Goal: Transaction & Acquisition: Purchase product/service

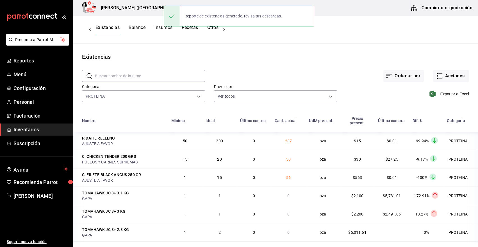
click at [117, 75] on input "text" at bounding box center [150, 75] width 110 height 11
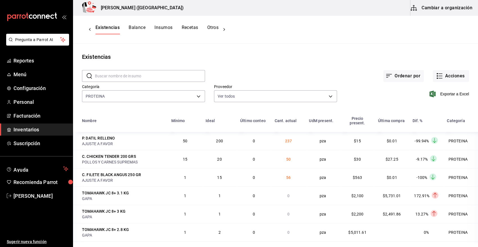
click at [232, 67] on div "Ordenar por Acciones" at bounding box center [337, 71] width 264 height 21
click at [197, 96] on body "Pregunta a Parrot AI Reportes Menú Configuración Personal Facturación Inventari…" at bounding box center [239, 121] width 478 height 243
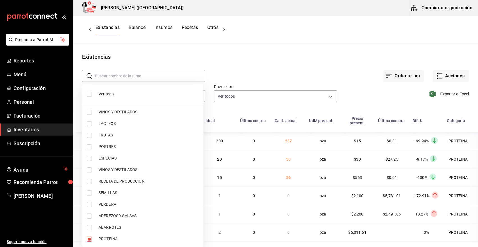
drag, startPoint x: 107, startPoint y: 96, endPoint x: 137, endPoint y: 90, distance: 30.4
click at [107, 96] on span "Ver todo" at bounding box center [149, 94] width 100 height 6
type input "08f8d543-33e6-4481-bf08-168a13d25a39,fff70c4d-68a8-4fc6-afb0-e4ac07d2781f,91e5a…"
checkbox input "true"
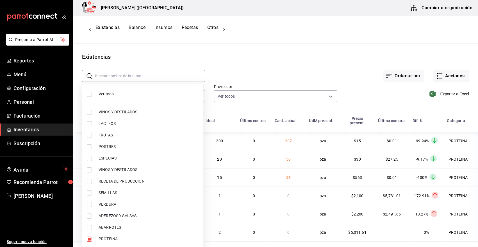
checkbox input "true"
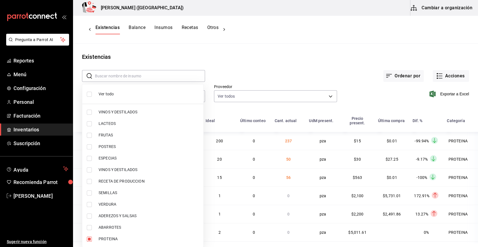
checkbox input "true"
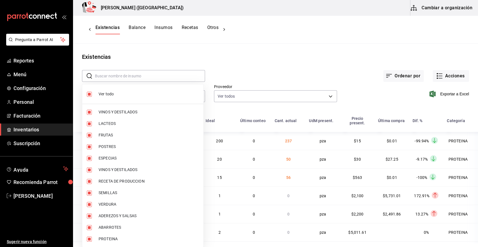
click at [134, 76] on div at bounding box center [239, 123] width 478 height 247
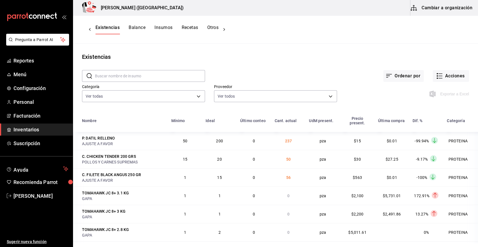
click at [130, 74] on div at bounding box center [239, 123] width 478 height 247
click at [130, 74] on input "text" at bounding box center [150, 75] width 110 height 11
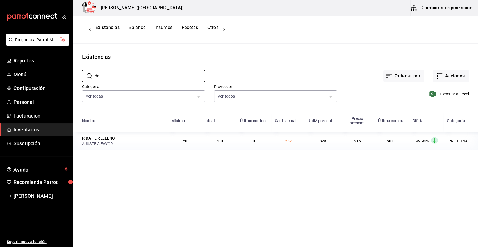
type input "dat"
click at [212, 28] on button "Otros" at bounding box center [212, 30] width 11 height 10
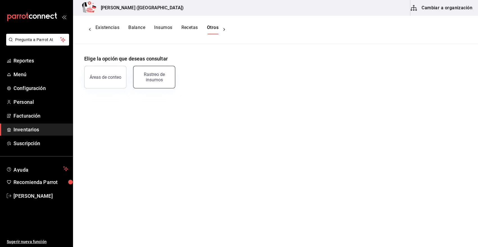
click at [160, 77] on div "Rastreo de insumos" at bounding box center [154, 77] width 35 height 11
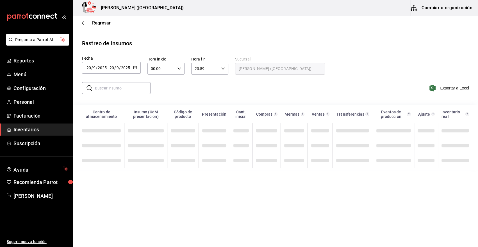
click at [114, 68] on input "20" at bounding box center [111, 67] width 5 height 4
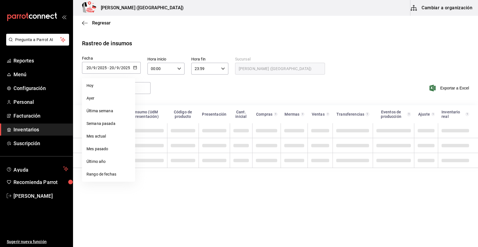
click at [135, 68] on icon "button" at bounding box center [135, 67] width 4 height 4
click at [103, 172] on li "Rango de fechas" at bounding box center [108, 174] width 53 height 13
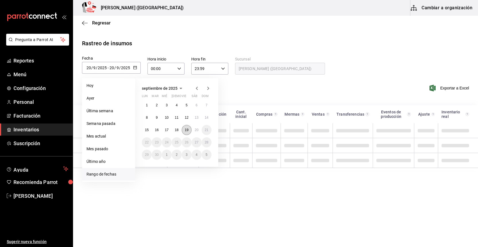
click at [184, 130] on button "19" at bounding box center [187, 130] width 10 height 10
click at [196, 130] on abbr "20" at bounding box center [197, 130] width 4 height 4
type input "2025-09-19"
type input "19"
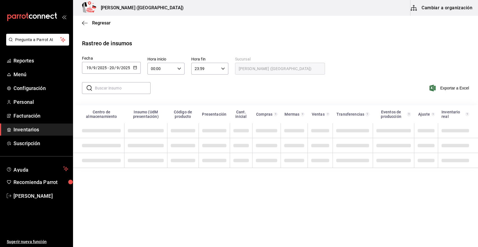
click at [130, 87] on input "text" at bounding box center [123, 87] width 56 height 11
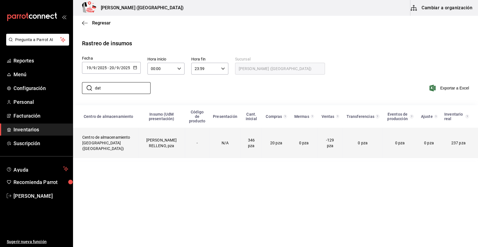
type input "dat"
click at [151, 143] on td "P. DATIL RELLENO, pza" at bounding box center [161, 143] width 47 height 30
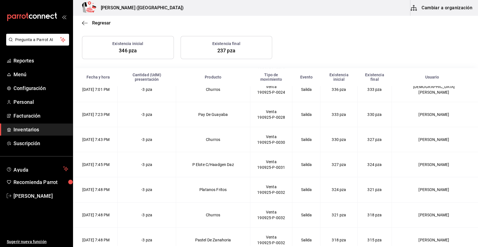
scroll to position [105, 0]
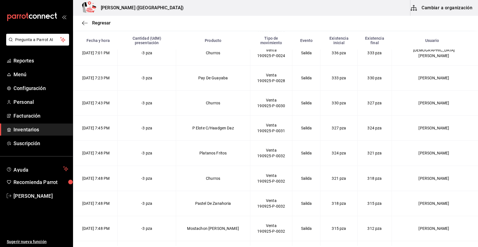
click at [34, 125] on link "Inventarios" at bounding box center [36, 129] width 73 height 12
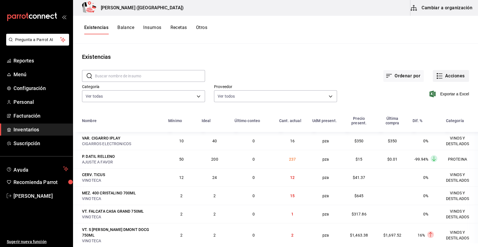
click at [446, 76] on button "Acciones" at bounding box center [451, 76] width 36 height 12
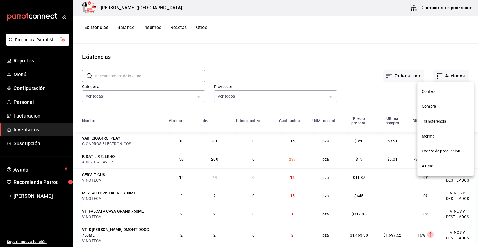
drag, startPoint x: 438, startPoint y: 107, endPoint x: 141, endPoint y: 60, distance: 300.2
click at [437, 107] on span "Compra" at bounding box center [445, 106] width 47 height 6
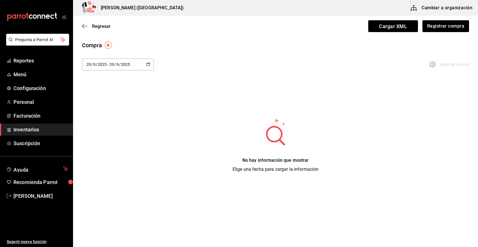
click at [440, 27] on button "Registrar compra" at bounding box center [446, 26] width 47 height 12
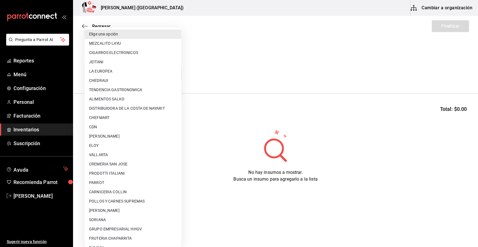
click at [129, 73] on body "Pregunta a Parrot AI Reportes Menú Configuración Personal Facturación Inventari…" at bounding box center [239, 107] width 478 height 215
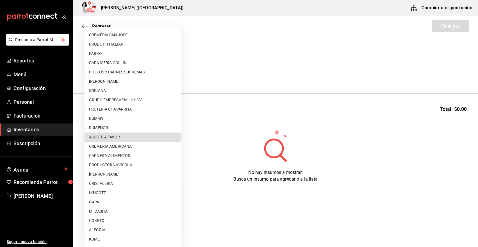
click at [103, 137] on li "AJUSTE A FAVOR" at bounding box center [133, 136] width 97 height 9
type input "dd0fbccd-e034-4acc-8432-7d1d5e23f321"
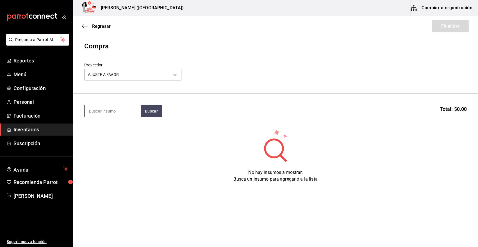
click at [119, 110] on input at bounding box center [113, 111] width 56 height 12
type input "dat"
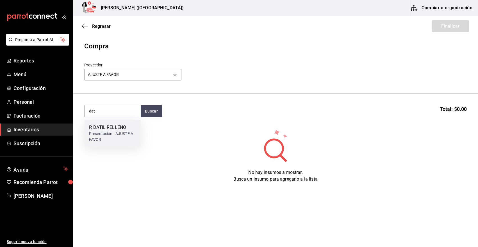
click at [119, 132] on div "Presentación - AJUSTE A FAVOR" at bounding box center [112, 137] width 47 height 12
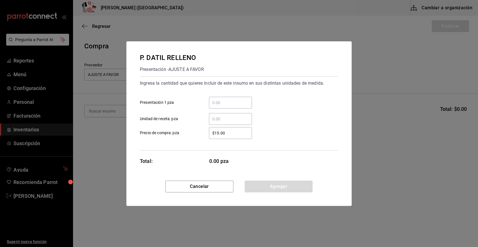
click at [234, 104] on input "​ Presentación 1 pza" at bounding box center [230, 102] width 43 height 7
type input "350"
type input "$15"
click at [270, 188] on button "Agregar" at bounding box center [279, 186] width 68 height 12
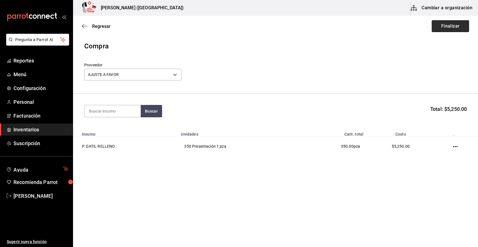
click at [458, 24] on button "Finalizar" at bounding box center [450, 26] width 37 height 12
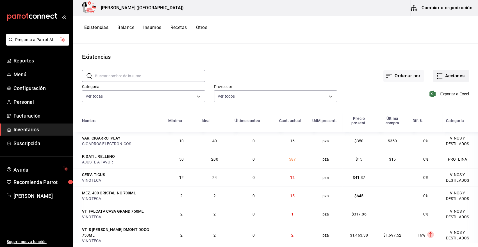
click at [449, 74] on button "Acciones" at bounding box center [451, 76] width 36 height 12
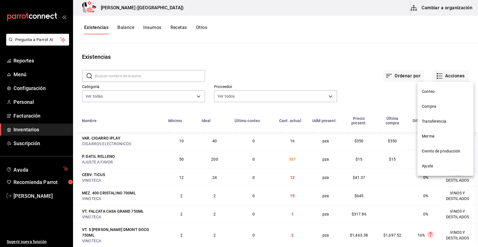
click at [436, 108] on span "Compra" at bounding box center [445, 106] width 47 height 6
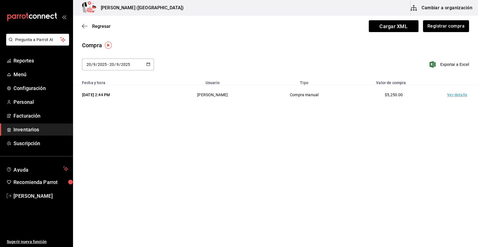
click at [459, 95] on td "Ver detalle" at bounding box center [458, 94] width 39 height 19
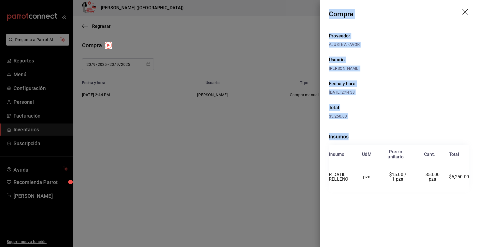
drag, startPoint x: 329, startPoint y: 12, endPoint x: 469, endPoint y: 197, distance: 231.6
click at [469, 197] on div "Compra Proveedor AJUSTE A FAVOR Usuario Angy Madalena Fecha y hora 20/09/2025 2…" at bounding box center [399, 123] width 158 height 247
copy div "Compra Proveedor AJUSTE A FAVOR Usuario Angy Madalena Fecha y hora 20/09/2025 2…"
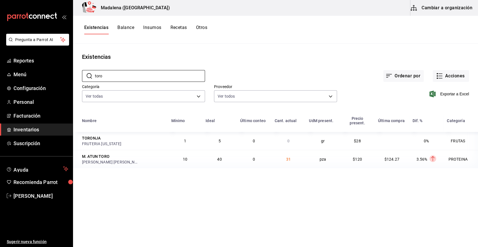
drag, startPoint x: 110, startPoint y: 76, endPoint x: 80, endPoint y: 84, distance: 31.2
click at [80, 84] on div "​ toro ​ Ordenar por Acciones Categoría Ver todas 08f8d543-33e6-4481-bf08-168a1…" at bounding box center [275, 87] width 405 height 52
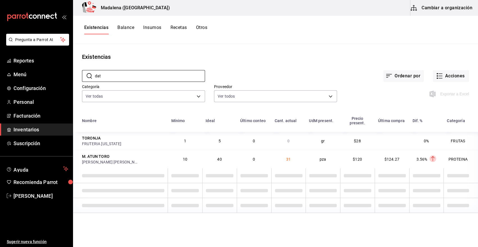
type input "dat"
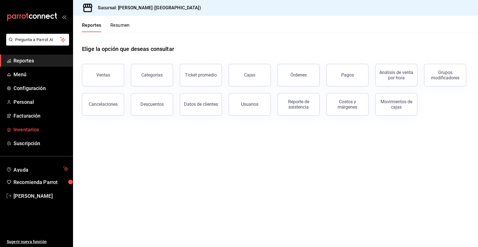
click at [34, 131] on span "Inventarios" at bounding box center [40, 130] width 55 height 8
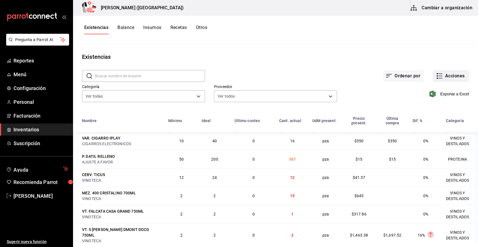
click at [455, 79] on button "Acciones" at bounding box center [451, 76] width 36 height 12
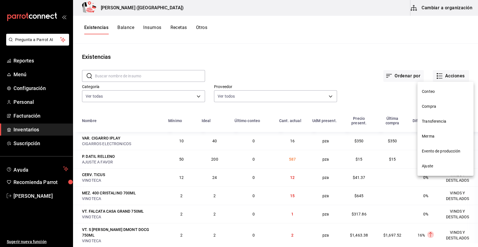
click at [440, 103] on li "Compra" at bounding box center [446, 106] width 56 height 15
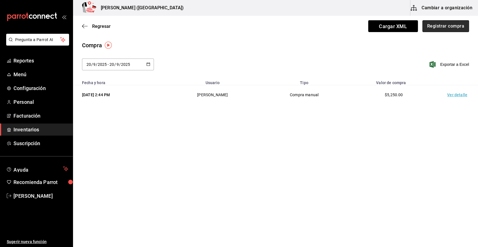
click at [445, 28] on button "Registrar compra" at bounding box center [446, 26] width 47 height 12
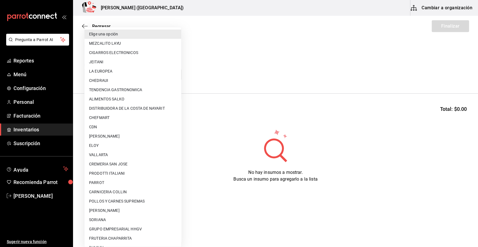
click at [126, 79] on body "Pregunta a Parrot AI Reportes Menú Configuración Personal Facturación Inventari…" at bounding box center [239, 107] width 478 height 215
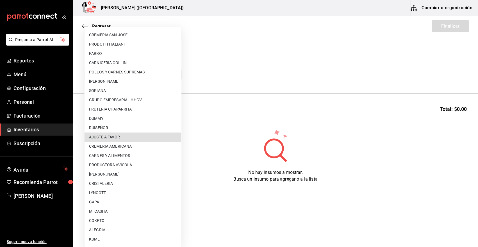
type input "dd0fbccd-e034-4acc-8432-7d1d5e23f321"
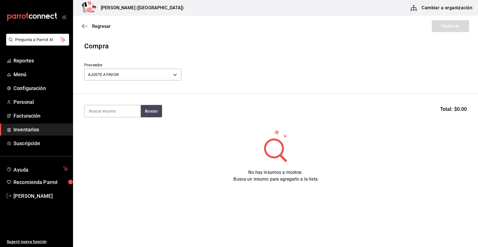
click at [126, 116] on input at bounding box center [113, 111] width 56 height 12
type input "250"
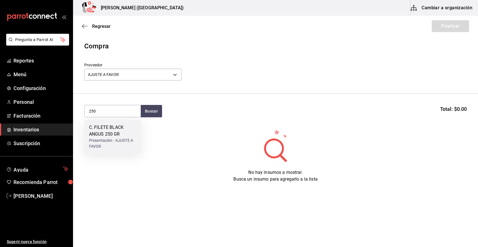
click at [112, 144] on div "Presentación - AJUSTE A FAVOR" at bounding box center [112, 143] width 47 height 12
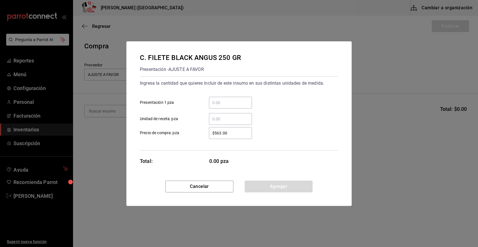
click at [225, 119] on input "​ Unidad de receta: pza" at bounding box center [230, 119] width 43 height 7
type input "4"
type input "$0.01"
click at [271, 187] on button "Agregar" at bounding box center [279, 186] width 68 height 12
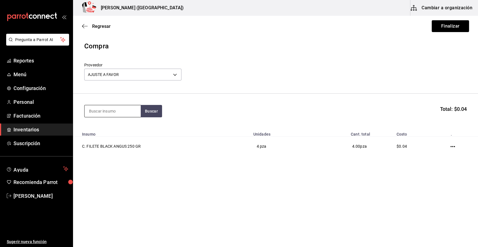
click at [112, 114] on input at bounding box center [113, 111] width 56 height 12
type input "taco"
click at [125, 133] on div "Piezas - AJUSTE A FAVOR" at bounding box center [112, 134] width 46 height 6
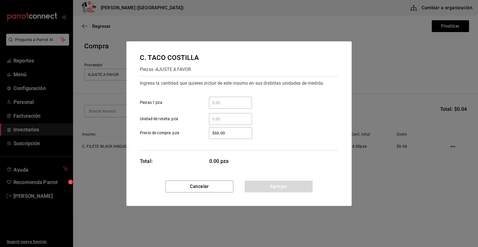
click at [232, 102] on input "​ Piezas 1 pza" at bounding box center [230, 102] width 43 height 7
type input "19"
type input "$0.01"
click at [277, 191] on button "Agregar" at bounding box center [279, 186] width 68 height 12
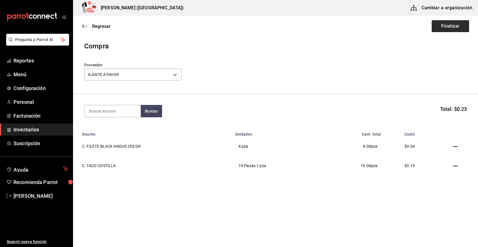
click at [440, 30] on button "Finalizar" at bounding box center [450, 26] width 37 height 12
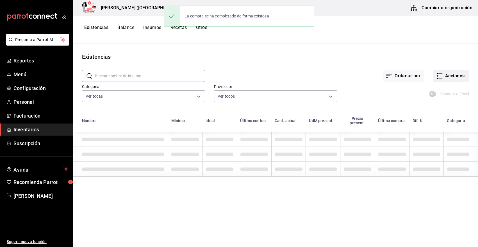
click at [460, 77] on button "Acciones" at bounding box center [451, 76] width 36 height 12
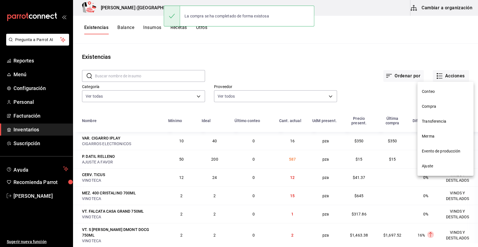
click at [433, 105] on span "Compra" at bounding box center [445, 106] width 47 height 6
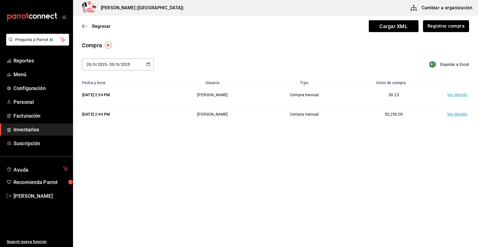
click at [456, 94] on td "Ver detalle" at bounding box center [458, 94] width 39 height 19
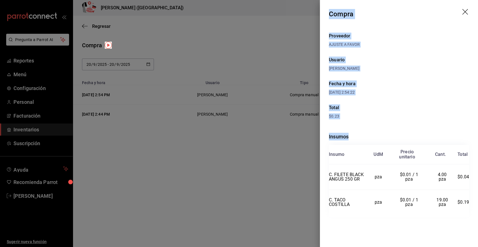
drag, startPoint x: 329, startPoint y: 13, endPoint x: 473, endPoint y: 207, distance: 240.9
click at [473, 207] on div "Compra Proveedor AJUSTE A FAVOR Usuario Angy Madalena Fecha y hora 20/09/2025 2…" at bounding box center [399, 123] width 158 height 247
copy div "Compra Proveedor AJUSTE A FAVOR Usuario Angy Madalena Fecha y hora 20/09/2025 2…"
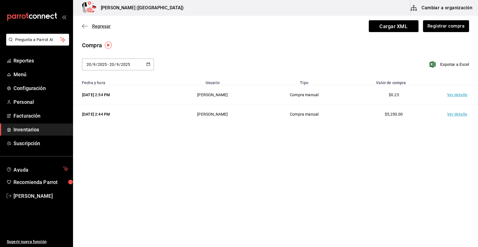
click at [100, 26] on span "Regresar" at bounding box center [101, 26] width 19 height 5
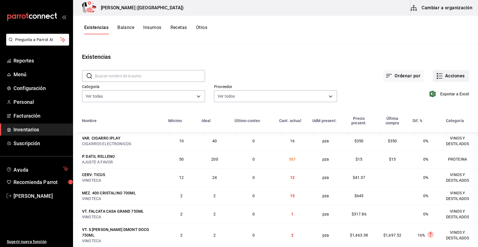
click at [447, 74] on button "Acciones" at bounding box center [451, 76] width 36 height 12
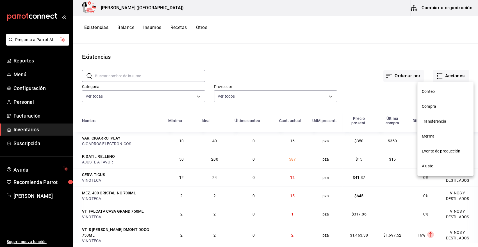
click at [438, 137] on span "Merma" at bounding box center [445, 136] width 47 height 6
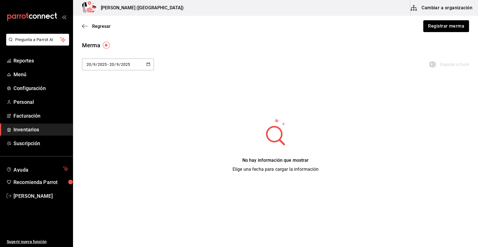
drag, startPoint x: 444, startPoint y: 24, endPoint x: 252, endPoint y: 53, distance: 193.4
click at [443, 25] on button "Registrar merma" at bounding box center [447, 26] width 46 height 12
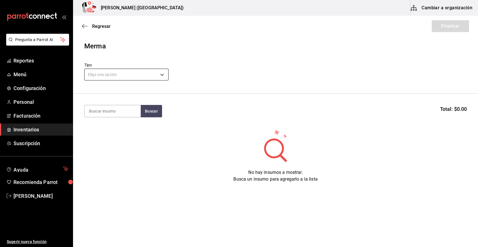
click at [132, 75] on body "Pregunta a Parrot AI Reportes Menú Configuración Personal Facturación Inventari…" at bounding box center [239, 107] width 478 height 215
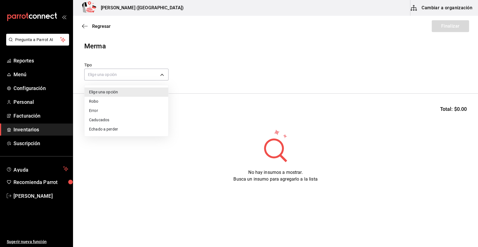
click at [115, 111] on li "Error" at bounding box center [127, 110] width 84 height 9
type input "ERROR"
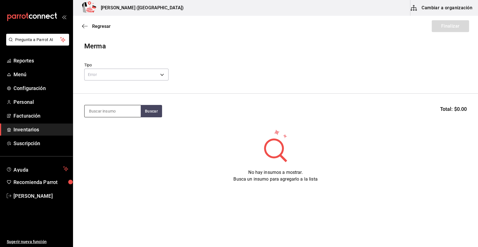
click at [109, 108] on input at bounding box center [113, 111] width 56 height 12
type input "cost"
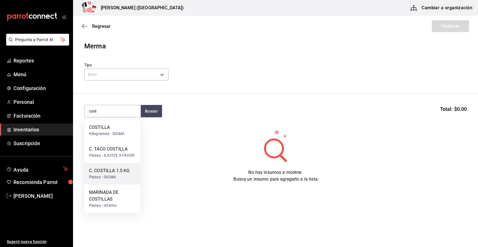
click at [126, 178] on div "Piezas - SIGMA" at bounding box center [109, 177] width 40 height 6
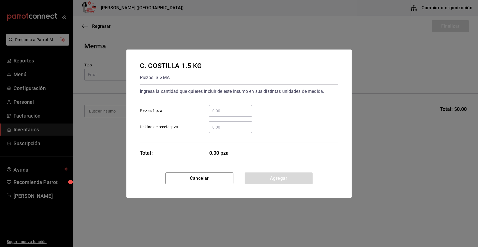
click at [246, 111] on input "​ Piezas 1 pza" at bounding box center [230, 110] width 43 height 7
type input "4"
drag, startPoint x: 267, startPoint y: 178, endPoint x: 128, endPoint y: 107, distance: 156.1
click at [265, 178] on button "Agregar" at bounding box center [279, 178] width 68 height 12
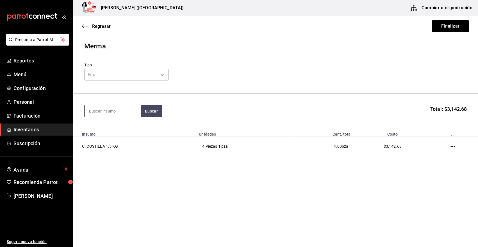
click at [121, 112] on input at bounding box center [113, 111] width 56 height 12
type input "500"
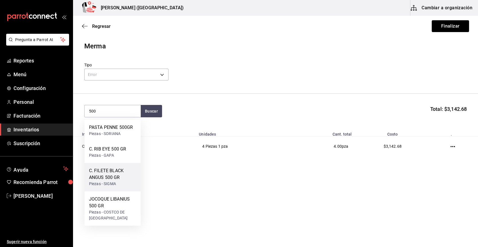
click at [111, 178] on div "C. FILETE BLACK ANGUS 500 GR" at bounding box center [112, 173] width 47 height 13
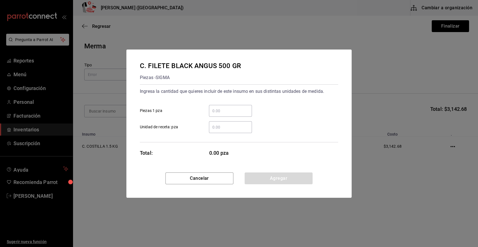
click at [229, 115] on div "​" at bounding box center [230, 111] width 43 height 12
click at [229, 114] on input "​ Piezas 1 pza" at bounding box center [230, 110] width 43 height 7
type input "2"
click at [263, 178] on button "Agregar" at bounding box center [279, 178] width 68 height 12
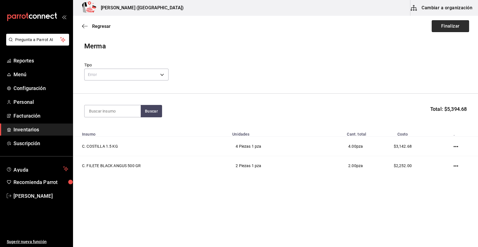
click at [449, 28] on button "Finalizar" at bounding box center [450, 26] width 37 height 12
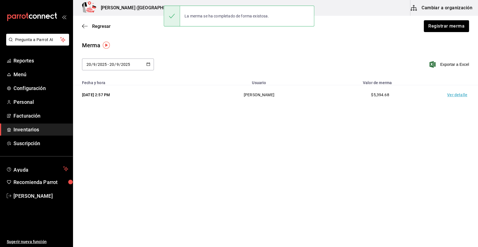
click at [451, 93] on td "Ver detalle" at bounding box center [458, 94] width 39 height 19
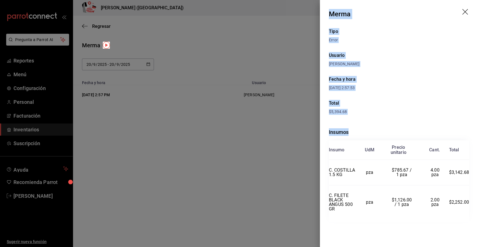
drag, startPoint x: 329, startPoint y: 12, endPoint x: 471, endPoint y: 206, distance: 239.9
click at [471, 206] on div "Merma Tipo Error Usuario Angy Madalena Fecha y hora 20/09/2025 2:57:53 Total $5…" at bounding box center [399, 123] width 158 height 247
copy div "Merma Tipo Error Usuario Angy Madalena Fecha y hora 20/09/2025 2:57:53 Total $5…"
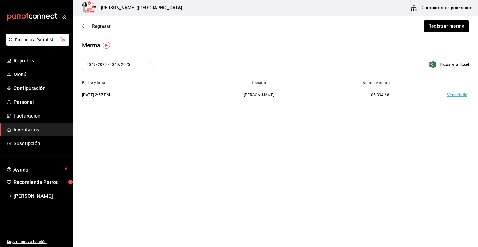
click at [103, 28] on span "Regresar" at bounding box center [101, 26] width 19 height 5
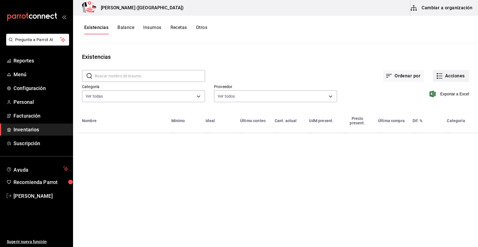
click at [465, 73] on button "Acciones" at bounding box center [451, 76] width 36 height 12
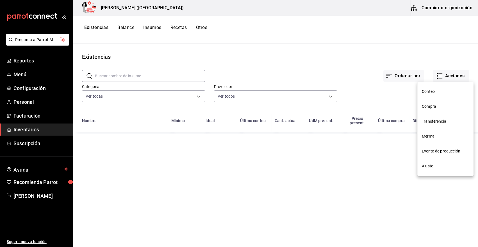
click at [440, 110] on li "Compra" at bounding box center [446, 106] width 56 height 15
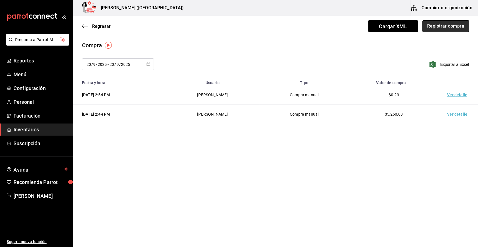
click at [456, 24] on button "Registrar compra" at bounding box center [446, 26] width 47 height 12
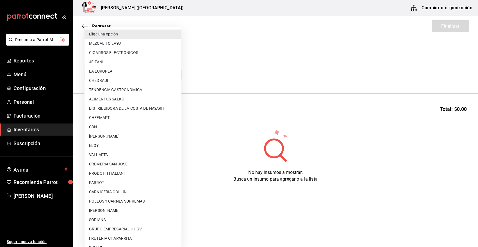
click at [124, 76] on body "Pregunta a Parrot AI Reportes Menú Configuración Personal Facturación Inventari…" at bounding box center [239, 107] width 478 height 215
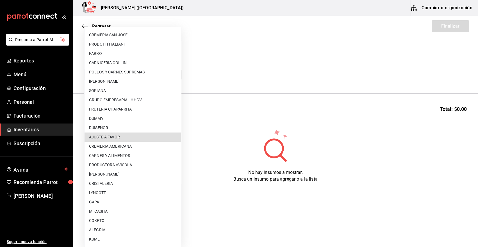
type input "dd0fbccd-e034-4acc-8432-7d1d5e23f321"
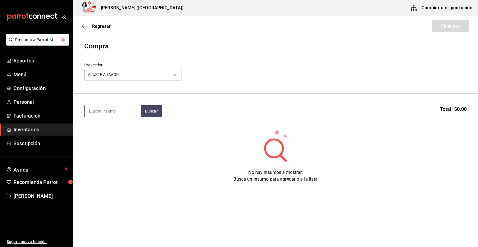
click at [124, 109] on input at bounding box center [113, 111] width 56 height 12
type input "CAMARON"
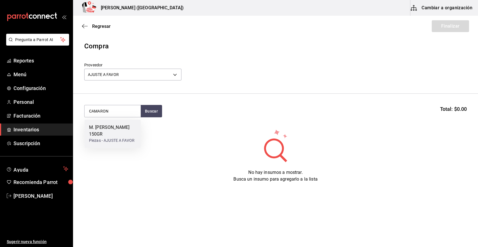
click at [109, 135] on div "M. CAMARON ROCA 150GR" at bounding box center [112, 130] width 47 height 13
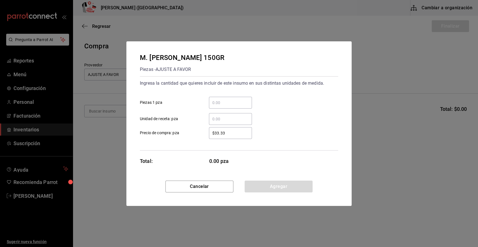
click at [228, 102] on input "​ Piezas 1 pza" at bounding box center [230, 102] width 43 height 7
type input "1"
type input "$0.01"
click at [275, 190] on button "Agregar" at bounding box center [279, 186] width 68 height 12
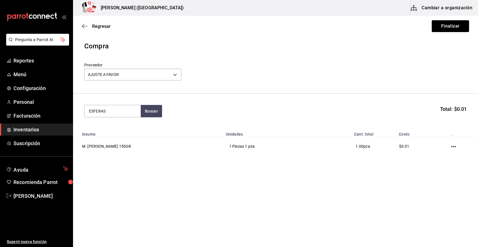
type input "ESFERAS"
click at [154, 112] on button "Buscar" at bounding box center [151, 111] width 21 height 12
click at [115, 132] on div "Piezas - AJUSTE A FAVOR" at bounding box center [112, 134] width 46 height 6
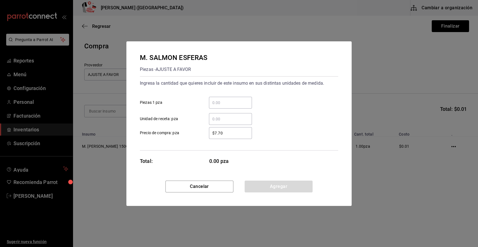
click at [221, 106] on input "​ Piezas 1 pza" at bounding box center [230, 102] width 43 height 7
type input "5"
drag, startPoint x: 223, startPoint y: 132, endPoint x: 180, endPoint y: 143, distance: 43.9
click at [180, 143] on div "Ingresa la cantidad que quieres incluir de este insumo en sus distintas unidade…" at bounding box center [239, 113] width 198 height 74
type input "$0.01"
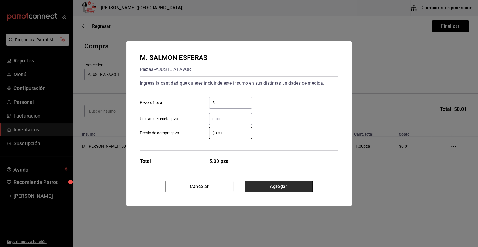
click at [266, 187] on button "Agregar" at bounding box center [279, 186] width 68 height 12
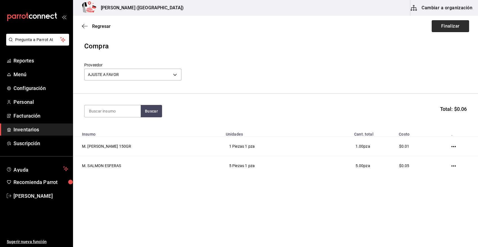
click at [451, 25] on button "Finalizar" at bounding box center [450, 26] width 37 height 12
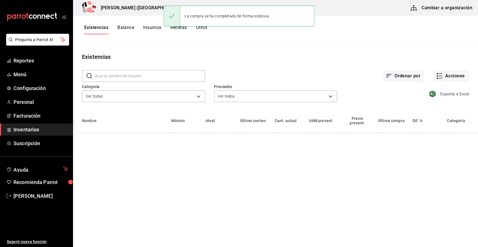
click at [459, 93] on span "Exportar a Excel" at bounding box center [450, 94] width 39 height 7
click at [459, 93] on div "Exportando a excel..." at bounding box center [447, 94] width 46 height 6
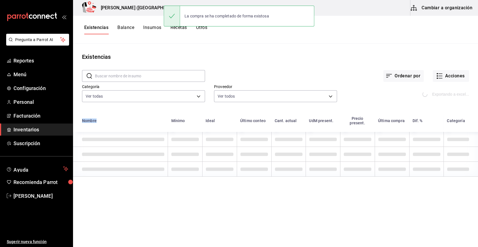
click at [425, 79] on div "Exportando a excel..." at bounding box center [403, 89] width 132 height 29
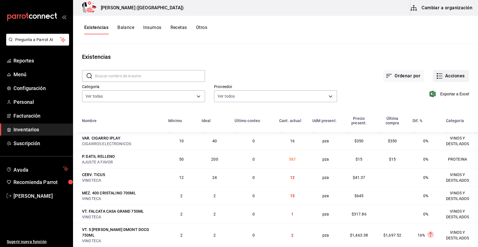
click at [449, 79] on button "Acciones" at bounding box center [451, 76] width 36 height 12
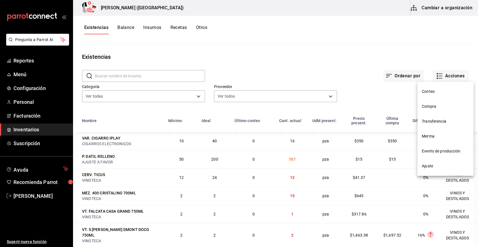
click at [435, 104] on span "Compra" at bounding box center [445, 106] width 47 height 6
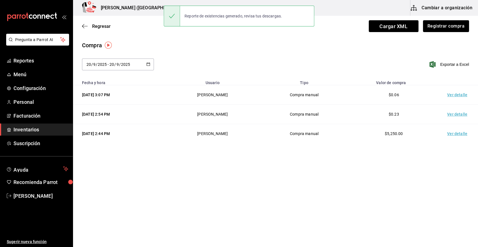
click at [457, 93] on td "Ver detalle" at bounding box center [458, 94] width 39 height 19
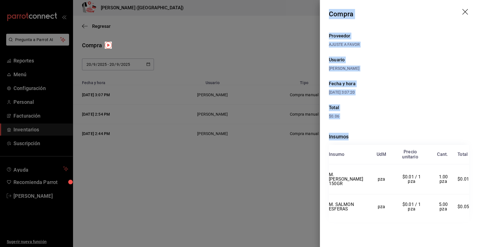
drag, startPoint x: 329, startPoint y: 13, endPoint x: 470, endPoint y: 213, distance: 244.3
click at [470, 213] on div "Compra Proveedor AJUSTE A FAVOR Usuario Angy Madalena Fecha y hora 20/09/2025 3…" at bounding box center [399, 123] width 158 height 247
copy div "Compra Proveedor AJUSTE A FAVOR Usuario Angy Madalena Fecha y hora 20/09/2025 3…"
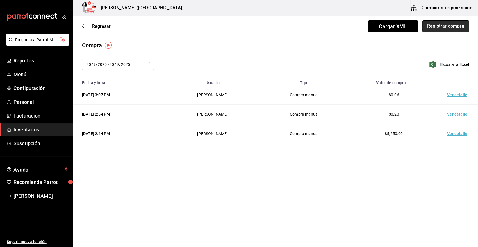
click at [452, 28] on button "Registrar compra" at bounding box center [446, 26] width 47 height 12
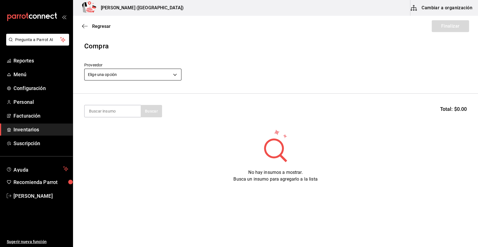
click at [157, 73] on body "Pregunta a Parrot AI Reportes Menú Configuración Personal Facturación Inventari…" at bounding box center [239, 107] width 478 height 215
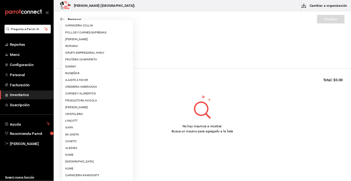
scroll to position [287, 0]
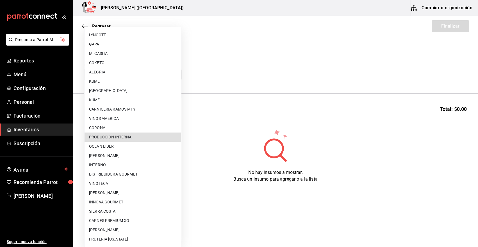
type input "ca5c8321-042a-43fe-a3bd-6967aa3ca48f"
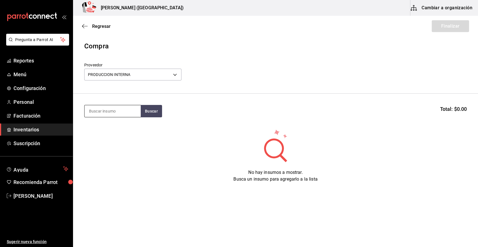
click at [126, 111] on input at bounding box center [113, 111] width 56 height 12
type input "PASTEL"
click at [145, 110] on button "Buscar" at bounding box center [151, 111] width 21 height 12
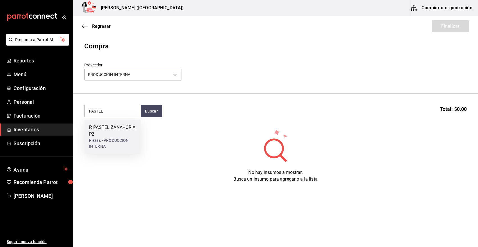
click at [117, 133] on div "P. PASTEL ZANAHORIA PZ" at bounding box center [112, 130] width 47 height 13
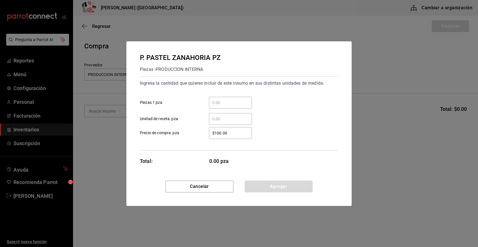
click at [218, 119] on input "​ Unidad de receta: pza" at bounding box center [230, 119] width 43 height 7
click at [218, 98] on div "​" at bounding box center [230, 103] width 43 height 12
click at [218, 99] on input "​ Piezas 1 pza" at bounding box center [230, 102] width 43 height 7
type input "6"
type input "$0.01"
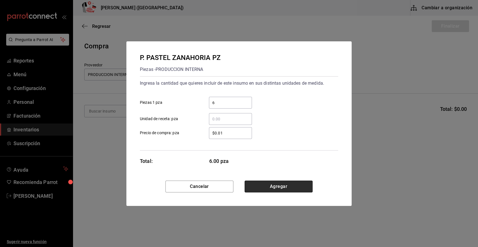
click at [271, 186] on button "Agregar" at bounding box center [279, 186] width 68 height 12
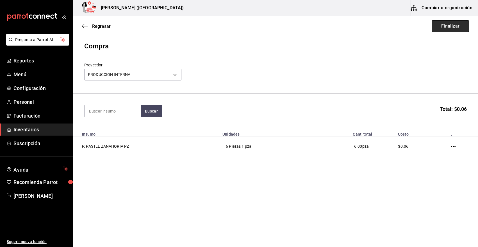
click at [460, 24] on button "Finalizar" at bounding box center [450, 26] width 37 height 12
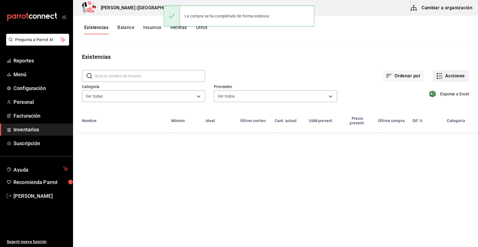
click at [457, 75] on button "Acciones" at bounding box center [451, 76] width 36 height 12
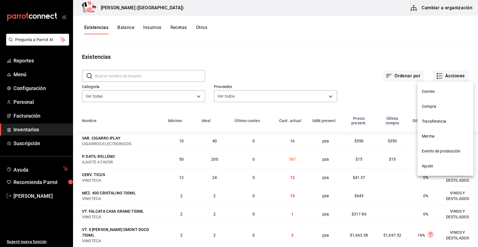
click at [444, 105] on span "Compra" at bounding box center [445, 106] width 47 height 6
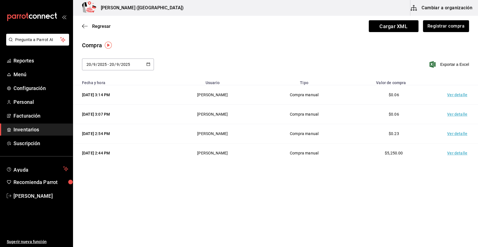
click at [457, 96] on td "Ver detalle" at bounding box center [458, 94] width 39 height 19
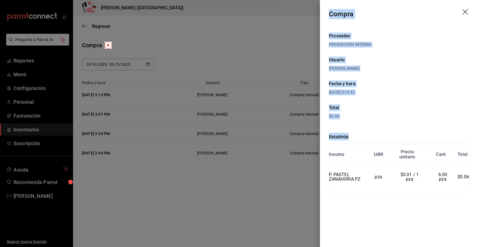
drag, startPoint x: 330, startPoint y: 15, endPoint x: 474, endPoint y: 204, distance: 238.1
click at [474, 204] on div "Compra Proveedor PRODUCCION INTERNA Usuario Angy Madalena Fecha y hora 20/09/20…" at bounding box center [399, 123] width 158 height 247
copy div "Compra Proveedor PRODUCCION INTERNA Usuario Angy Madalena Fecha y hora 20/09/20…"
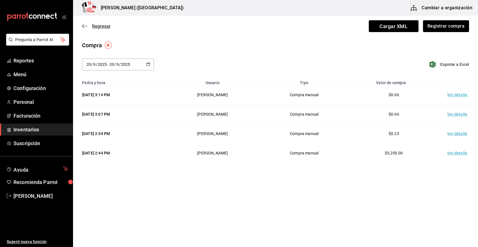
click at [104, 27] on span "Regresar" at bounding box center [101, 26] width 19 height 5
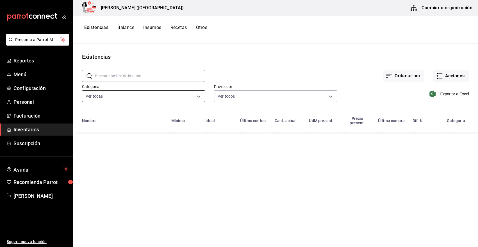
click at [180, 95] on body "Pregunta a Parrot AI Reportes Menú Configuración Personal Facturación Inventari…" at bounding box center [239, 121] width 478 height 243
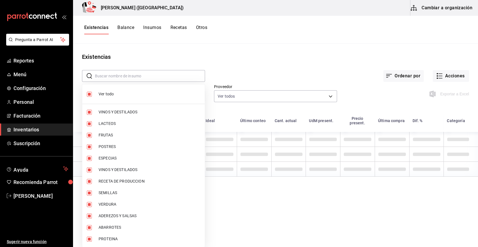
click at [113, 96] on span "Ver todo" at bounding box center [150, 94] width 102 height 6
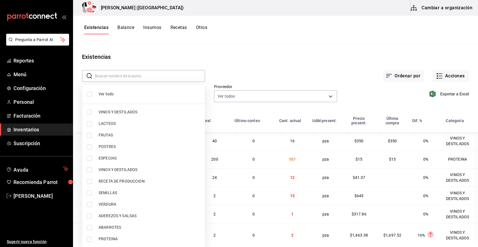
checkbox input "false"
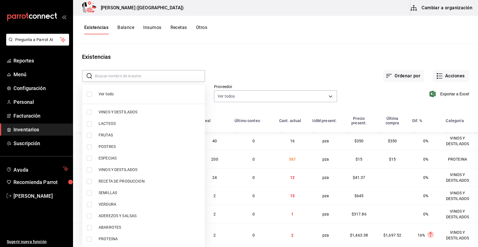
checkbox input "false"
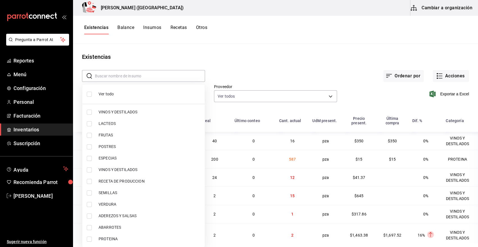
checkbox input "false"
click at [117, 238] on span "PROTEINA" at bounding box center [150, 239] width 102 height 6
type input "3e90cef9-1dc9-474d-8316-d124f624c148"
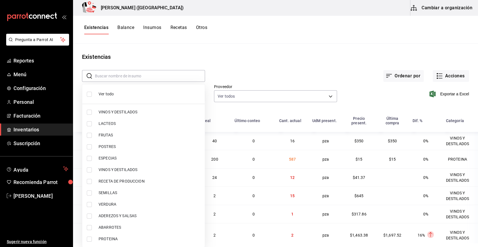
checkbox input "true"
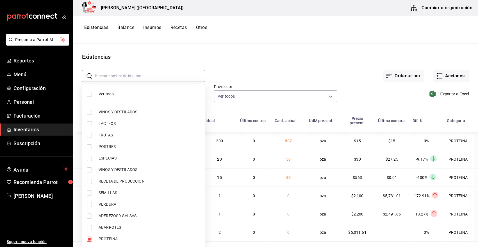
click at [293, 68] on div at bounding box center [239, 123] width 478 height 247
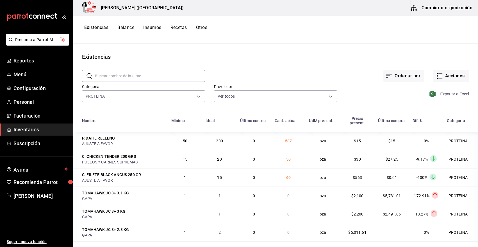
click at [450, 93] on span "Exportar a Excel" at bounding box center [450, 94] width 39 height 7
click at [459, 77] on button "Acciones" at bounding box center [451, 76] width 36 height 12
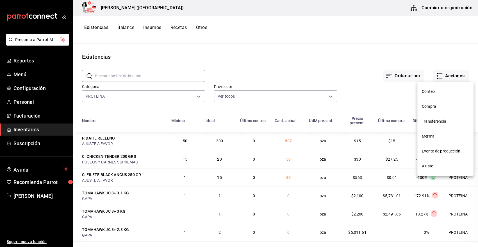
click at [436, 110] on li "Compra" at bounding box center [446, 106] width 56 height 15
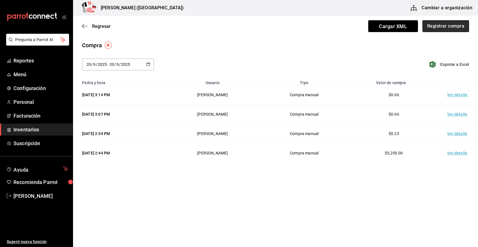
click at [442, 27] on button "Registrar compra" at bounding box center [446, 26] width 47 height 12
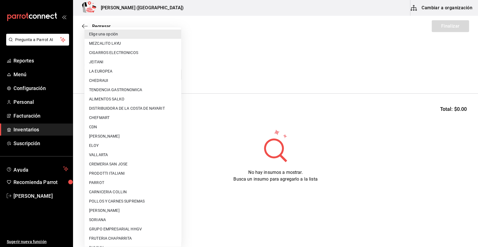
click at [112, 77] on body "Pregunta a Parrot AI Reportes Menú Configuración Personal Facturación Inventari…" at bounding box center [239, 107] width 478 height 215
click at [216, 70] on div at bounding box center [239, 123] width 478 height 247
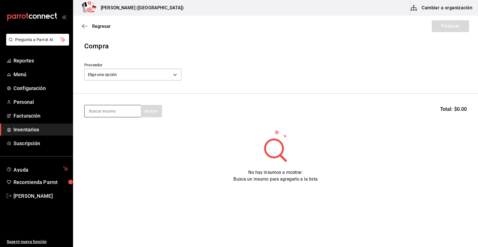
click at [119, 112] on input at bounding box center [113, 111] width 56 height 12
click at [123, 77] on body "Pregunta a Parrot AI Reportes Menú Configuración Personal Facturación Inventari…" at bounding box center [239, 107] width 478 height 215
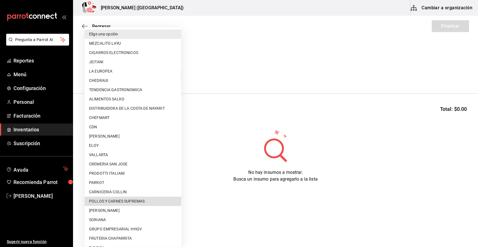
type input "9c6e2be7-4690-43ba-8363-009c31820141"
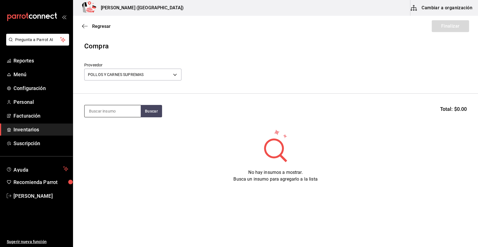
click at [123, 109] on input at bounding box center [113, 111] width 56 height 12
type input "ARRACHE"
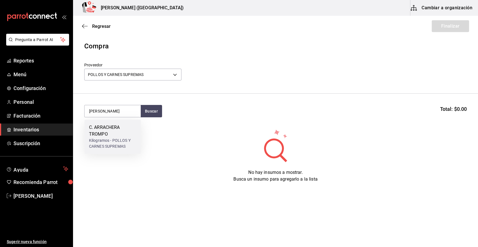
click at [116, 142] on div "Kilogramos - POLLOS Y CARNES SUPREMAS" at bounding box center [112, 143] width 47 height 12
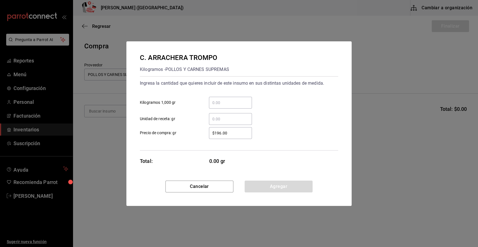
click at [223, 104] on input "​ Kilogramos 1,000 gr" at bounding box center [230, 102] width 43 height 7
type input "3"
type input "6.73"
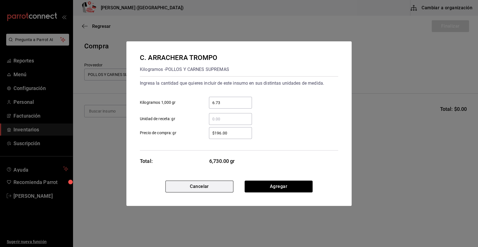
click at [221, 187] on button "Cancelar" at bounding box center [200, 186] width 68 height 12
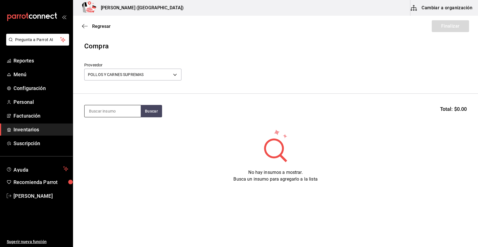
click at [121, 112] on input at bounding box center [113, 111] width 56 height 12
type input "ARRA"
click at [152, 109] on button "Buscar" at bounding box center [151, 111] width 21 height 12
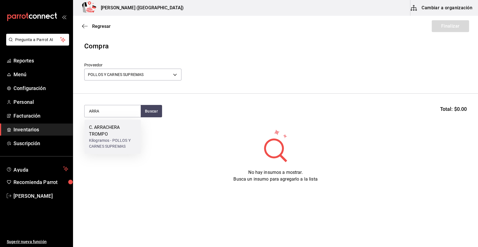
click at [112, 133] on div "C. ARRACHERA TROMPO" at bounding box center [112, 130] width 47 height 13
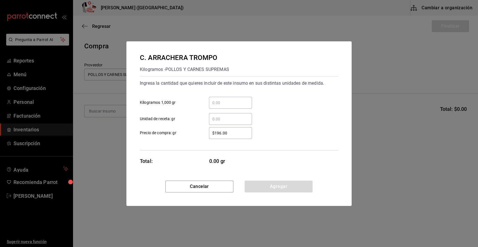
click at [221, 102] on input "​ Kilogramos 1,000 gr" at bounding box center [230, 102] width 43 height 7
type input "3"
type input "6.73"
type input "$269"
click at [294, 184] on button "Agregar" at bounding box center [279, 186] width 68 height 12
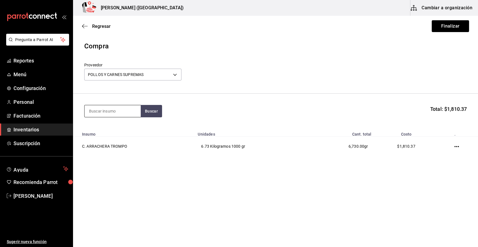
click at [105, 108] on input at bounding box center [113, 111] width 56 height 12
type input "CABEZA"
click at [155, 111] on button "Buscar" at bounding box center [151, 111] width 21 height 12
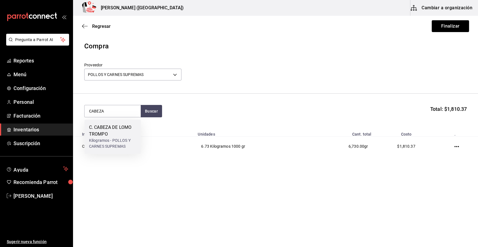
click at [123, 137] on div "C. CABEZA DE LOMO TROMPO Kilogramos - POLLOS Y CARNES SUPREMAS" at bounding box center [112, 136] width 47 height 25
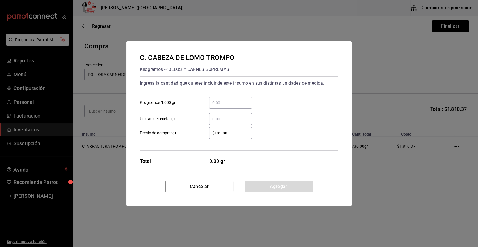
click at [218, 100] on input "​ Kilogramos 1,000 gr" at bounding box center [230, 102] width 43 height 7
type input "20"
drag, startPoint x: 240, startPoint y: 134, endPoint x: 191, endPoint y: 139, distance: 50.0
click at [191, 139] on div "Ingresa la cantidad que quieres incluir de este insumo en sus distintas unidade…" at bounding box center [239, 113] width 198 height 74
type input "$98.90"
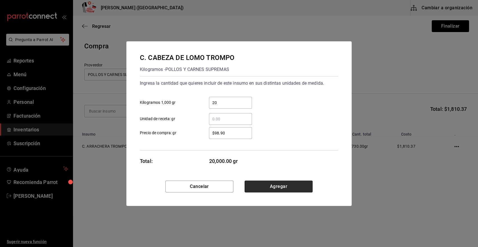
click at [273, 187] on button "Agregar" at bounding box center [279, 186] width 68 height 12
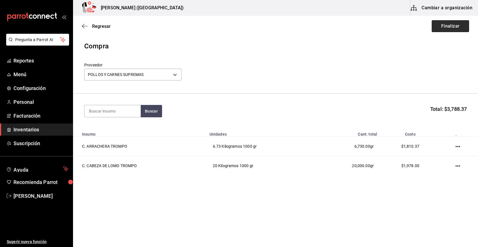
click at [458, 24] on button "Finalizar" at bounding box center [450, 26] width 37 height 12
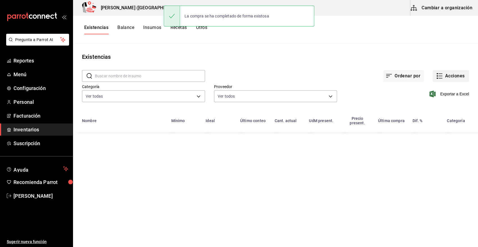
click at [449, 73] on button "Acciones" at bounding box center [451, 76] width 36 height 12
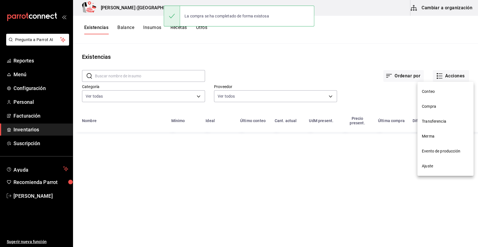
click at [445, 108] on span "Compra" at bounding box center [445, 106] width 47 height 6
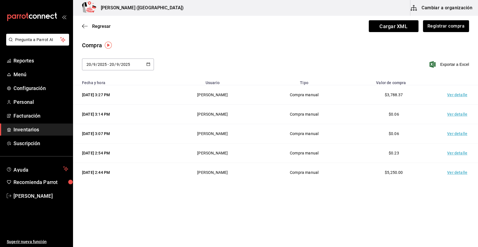
click at [455, 95] on td "Ver detalle" at bounding box center [458, 94] width 39 height 19
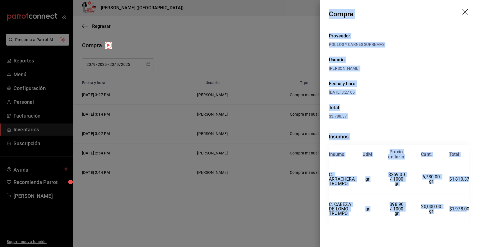
drag, startPoint x: 329, startPoint y: 13, endPoint x: 468, endPoint y: 217, distance: 246.4
click at [468, 217] on div "Compra Proveedor POLLOS Y CARNES SUPREMAS Usuario Angy Madalena Fecha y hora 20…" at bounding box center [399, 123] width 158 height 247
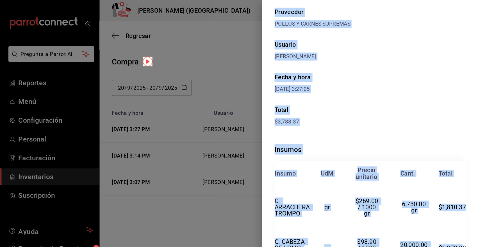
scroll to position [1, 0]
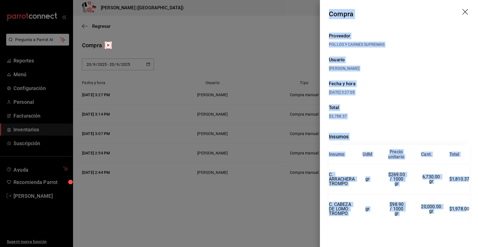
copy div "Compra Proveedor POLLOS Y CARNES SUPREMAS Usuario Angy Madalena Fecha y hora 20…"
click at [464, 9] on icon "drag" at bounding box center [466, 12] width 7 height 7
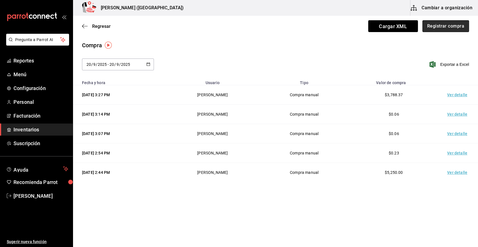
click at [448, 28] on button "Registrar compra" at bounding box center [446, 26] width 47 height 12
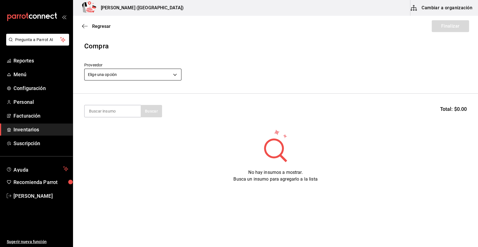
click at [106, 72] on body "Pregunta a Parrot AI Reportes Menú Configuración Personal Facturación Inventari…" at bounding box center [239, 107] width 478 height 215
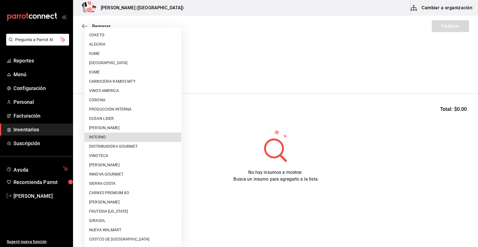
scroll to position [342, 0]
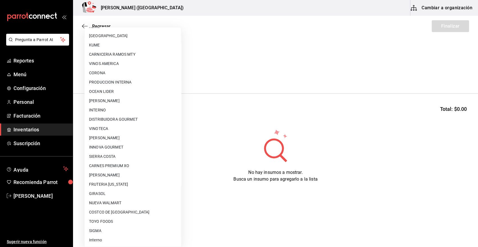
click at [112, 129] on li "VINOTECA" at bounding box center [133, 128] width 97 height 9
type input "bbec6e95-03ab-4cbc-bdec-5aafdfde0467"
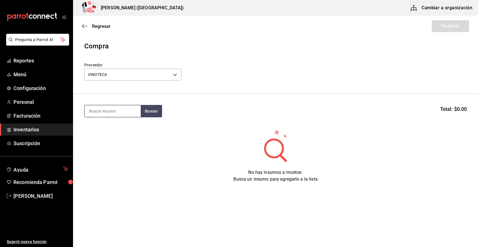
click at [122, 115] on input at bounding box center [113, 111] width 56 height 12
type input "FLAM"
click at [114, 140] on div "LIC. FLAMINGO 1L Unidades - VINOTECA" at bounding box center [113, 130] width 56 height 22
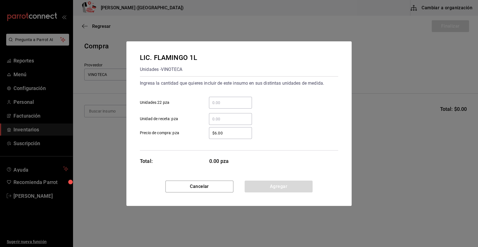
click at [222, 103] on input "​ Unidades 22 pza" at bounding box center [230, 102] width 43 height 7
type input "1"
type input "$238"
drag, startPoint x: 299, startPoint y: 191, endPoint x: 286, endPoint y: 187, distance: 12.7
click at [286, 187] on button "Agregar" at bounding box center [279, 186] width 68 height 12
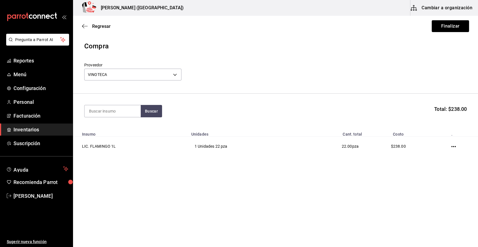
click at [96, 121] on section "Buscar Total: $238.00" at bounding box center [275, 111] width 405 height 35
click at [99, 113] on input at bounding box center [113, 111] width 56 height 12
type input "MACALLA"
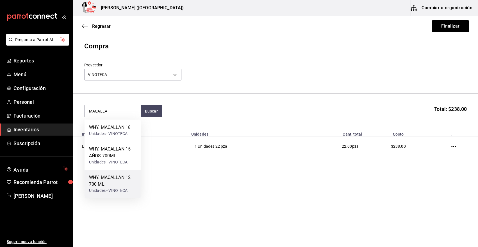
click at [123, 183] on div "WHY. MACALLAN 12 700 ML" at bounding box center [112, 180] width 47 height 13
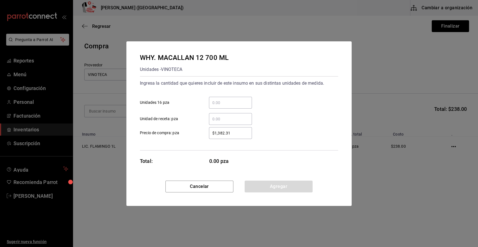
click at [218, 103] on input "​ Unidades 16 pza" at bounding box center [230, 102] width 43 height 7
type input "1"
type input "$1,586.13"
click at [293, 189] on button "Agregar" at bounding box center [279, 186] width 68 height 12
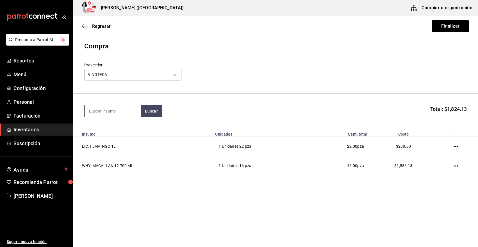
click at [109, 112] on input at bounding box center [113, 111] width 56 height 12
type input "CATENA"
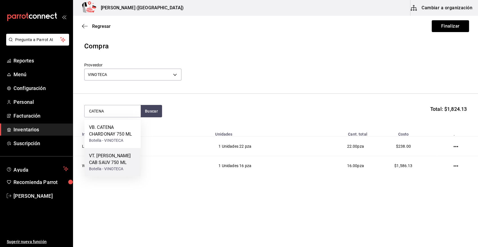
click at [119, 171] on div "Botella - VINOTECA" at bounding box center [112, 169] width 47 height 6
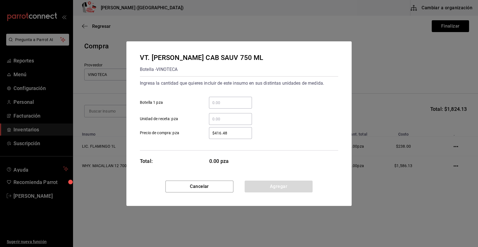
click at [227, 103] on input "​ Botella 1 pza" at bounding box center [230, 102] width 43 height 7
type input "1"
type input "$553.37"
click at [220, 103] on input "1" at bounding box center [230, 102] width 43 height 7
type input "2"
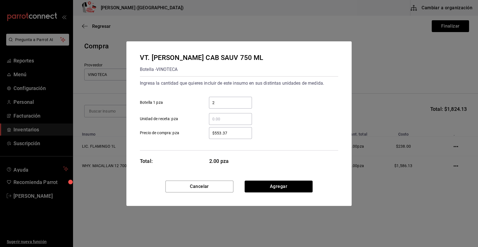
click at [274, 153] on div "VT. CATENA ZAPATA CAB SAUV 750 ML Botella - VINOTECA Ingresa la cantidad que qu…" at bounding box center [238, 110] width 225 height 139
click at [288, 189] on button "Agregar" at bounding box center [279, 186] width 68 height 12
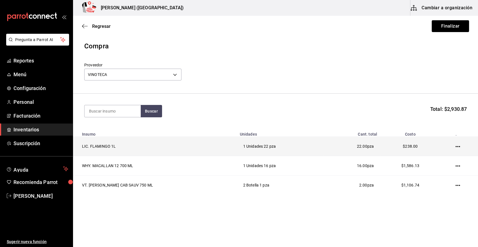
click at [459, 146] on icon "button" at bounding box center [458, 146] width 4 height 4
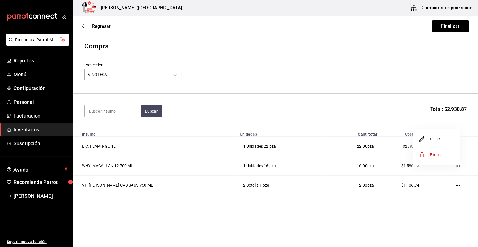
click at [437, 152] on span "Eliminar" at bounding box center [437, 154] width 14 height 4
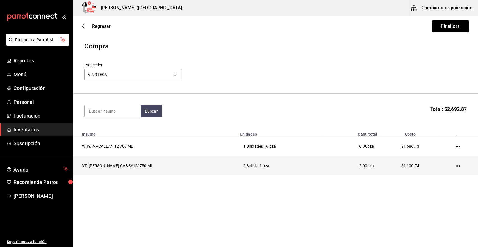
click at [458, 165] on icon "button" at bounding box center [458, 166] width 4 height 4
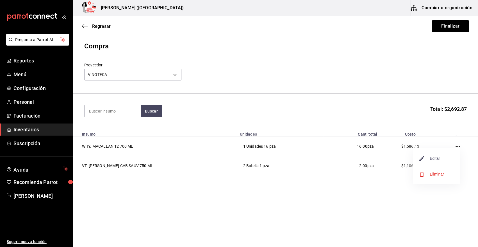
click at [435, 159] on span "Editar" at bounding box center [430, 158] width 21 height 7
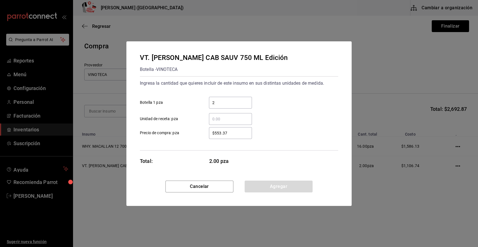
click at [224, 107] on div "2 ​" at bounding box center [230, 103] width 43 height 12
click at [224, 106] on input "2" at bounding box center [230, 102] width 43 height 7
type input "1"
click at [315, 157] on div "VT. CATENA ZAPATA CAB SAUV 750 ML Edición Botella - VINOTECA Ingresa la cantida…" at bounding box center [238, 110] width 225 height 139
click at [271, 190] on button "Agregar" at bounding box center [279, 186] width 68 height 12
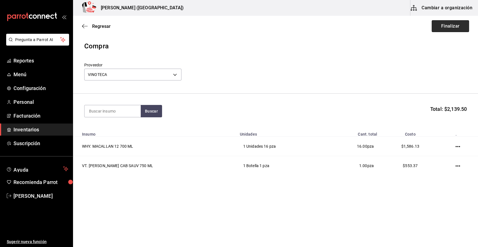
click at [453, 27] on button "Finalizar" at bounding box center [450, 26] width 37 height 12
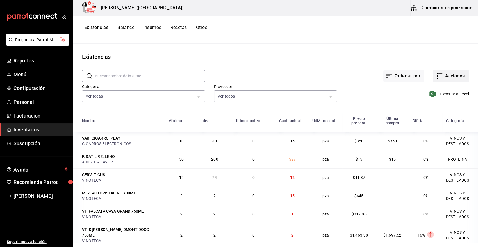
click at [450, 78] on button "Acciones" at bounding box center [451, 76] width 36 height 12
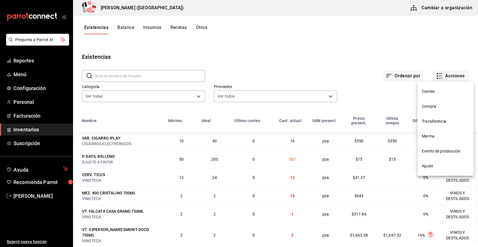
click at [438, 108] on span "Compra" at bounding box center [445, 106] width 47 height 6
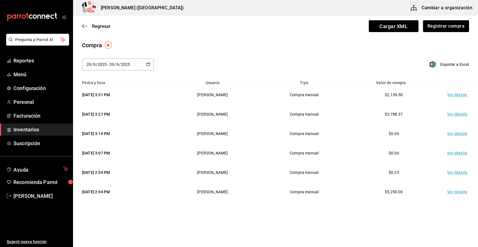
click at [457, 96] on td "Ver detalle" at bounding box center [458, 94] width 39 height 19
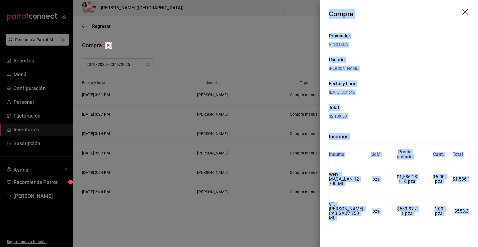
drag, startPoint x: 330, startPoint y: 12, endPoint x: 469, endPoint y: 211, distance: 242.5
click at [469, 211] on div "Compra Proveedor VINOTECA Usuario Angy Madalena Fecha y hora 20/09/2025 3:31:42…" at bounding box center [399, 123] width 158 height 247
copy div "Compra Proveedor VINOTECA Usuario Angy Madalena Fecha y hora 20/09/2025 3:31:42…"
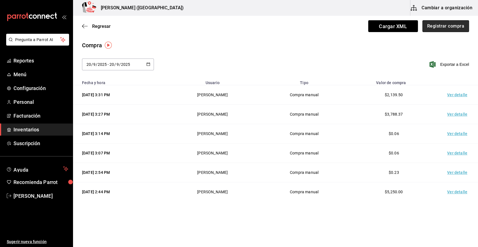
click at [442, 27] on button "Registrar compra" at bounding box center [446, 26] width 47 height 12
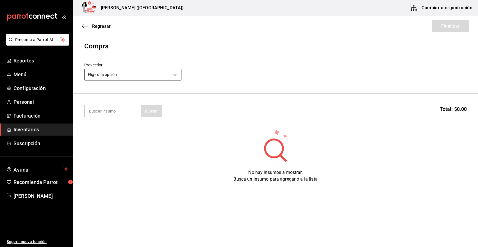
click at [143, 75] on body "Pregunta a Parrot AI Reportes Menú Configuración Personal Facturación Inventari…" at bounding box center [239, 107] width 478 height 215
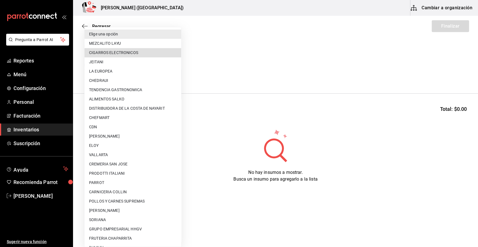
scroll to position [212, 0]
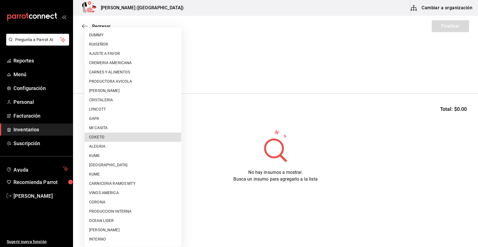
type input "4d4d379a-5bf7-49a6-a2b9-8e0a1eb43d73"
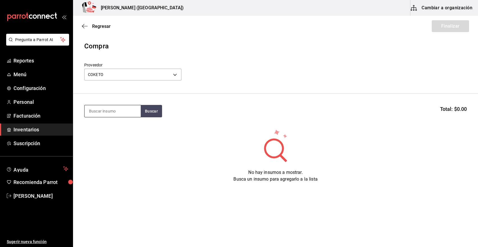
click at [111, 111] on input at bounding box center [113, 111] width 56 height 12
type input "COCO"
click at [108, 134] on div "Piezas - COKETO" at bounding box center [104, 134] width 30 height 6
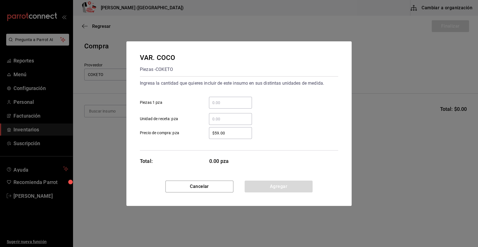
click at [224, 104] on input "​ Piezas 1 pza" at bounding box center [230, 102] width 43 height 7
type input "40"
type input "$54"
click at [270, 187] on button "Agregar" at bounding box center [279, 186] width 68 height 12
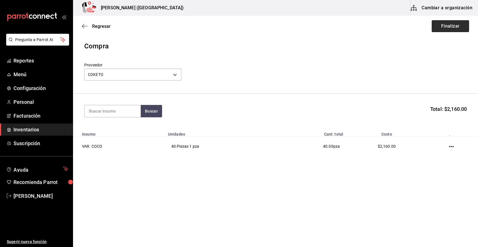
click at [453, 24] on button "Finalizar" at bounding box center [450, 26] width 37 height 12
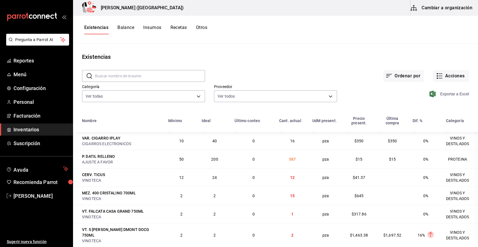
click at [449, 95] on span "Exportar a Excel" at bounding box center [450, 94] width 39 height 7
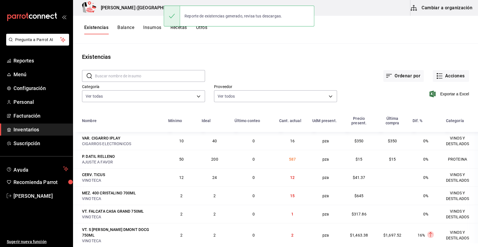
click at [329, 71] on div "Ordenar por Acciones" at bounding box center [337, 71] width 264 height 21
click at [443, 77] on button "Acciones" at bounding box center [451, 76] width 36 height 12
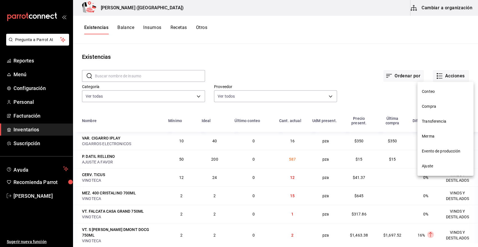
click at [439, 108] on span "Compra" at bounding box center [445, 106] width 47 height 6
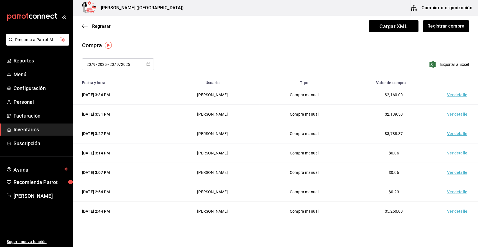
click at [452, 96] on td "Ver detalle" at bounding box center [458, 94] width 39 height 19
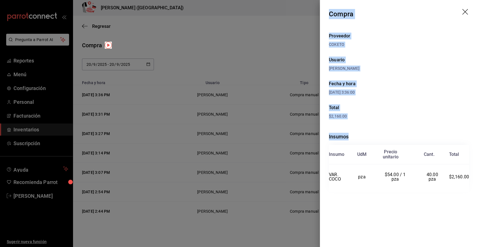
drag, startPoint x: 329, startPoint y: 14, endPoint x: 471, endPoint y: 197, distance: 231.0
click at [471, 197] on div "Compra Proveedor COKETO Usuario Angy Madalena Fecha y hora 20/09/2025 3:36:00 T…" at bounding box center [399, 123] width 158 height 247
copy div "Compra Proveedor COKETO Usuario Angy Madalena Fecha y hora 20/09/2025 3:36:00 T…"
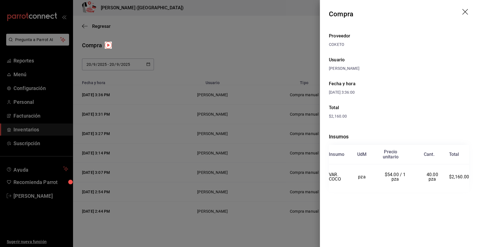
drag, startPoint x: 229, startPoint y: 46, endPoint x: 223, endPoint y: 51, distance: 7.4
click at [229, 46] on div at bounding box center [239, 123] width 478 height 247
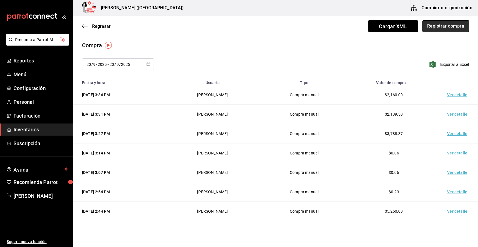
click at [445, 31] on button "Registrar compra" at bounding box center [446, 26] width 47 height 12
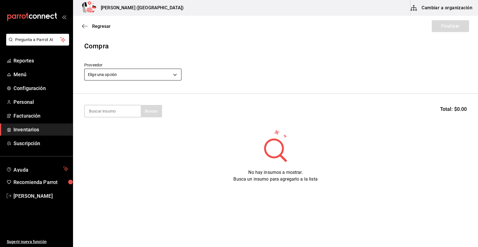
click at [124, 77] on body "Pregunta a Parrot AI Reportes Menú Configuración Personal Facturación Inventari…" at bounding box center [239, 107] width 478 height 215
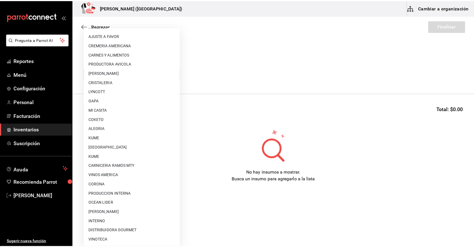
scroll to position [342, 0]
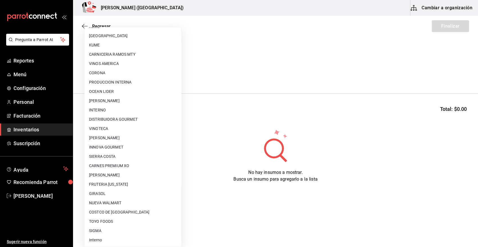
click at [114, 124] on li "VINOTECA" at bounding box center [133, 128] width 97 height 9
type input "bbec6e95-03ab-4cbc-bdec-5aafdfde0467"
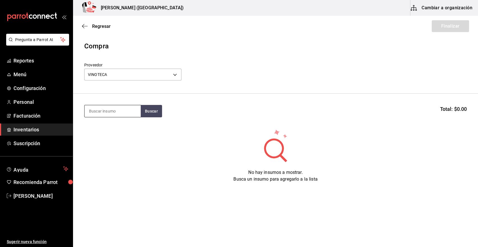
click at [123, 115] on input at bounding box center [113, 111] width 56 height 12
drag, startPoint x: 122, startPoint y: 109, endPoint x: 28, endPoint y: 124, distance: 94.8
click at [28, 124] on div "Pregunta a Parrot AI Reportes Menú Configuración Personal Facturación Inventari…" at bounding box center [239, 107] width 478 height 215
type input "JAG"
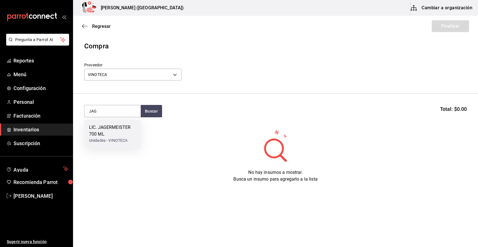
drag, startPoint x: 132, startPoint y: 132, endPoint x: 136, endPoint y: 133, distance: 3.9
click at [136, 133] on div "LIC. JAGERMEISTER 700 ML" at bounding box center [112, 130] width 47 height 13
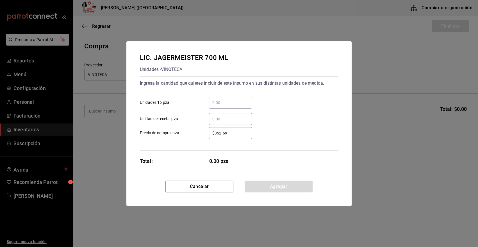
click at [236, 105] on input "​ Unidades 16 pza" at bounding box center [230, 102] width 43 height 7
type input "1"
type input "$350"
click at [279, 186] on button "Agregar" at bounding box center [279, 186] width 68 height 12
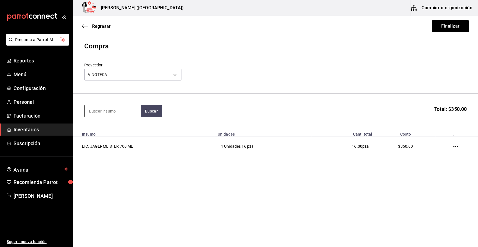
click at [116, 108] on input at bounding box center [113, 111] width 56 height 12
click at [105, 109] on input at bounding box center [113, 111] width 56 height 12
type input "LICOR 43"
click at [115, 137] on div "LIC. LICOR 43 750 ML Unidades - VINOTECA" at bounding box center [113, 130] width 56 height 22
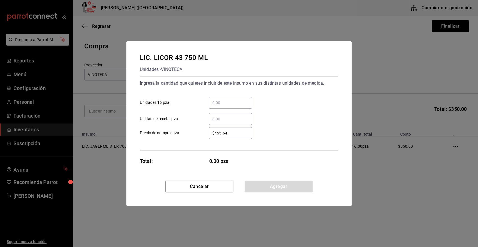
click at [224, 102] on input "​ Unidades 16 pza" at bounding box center [230, 102] width 43 height 7
type input "2"
type input "$5"
type input "$415"
drag, startPoint x: 267, startPoint y: 186, endPoint x: 128, endPoint y: 123, distance: 152.3
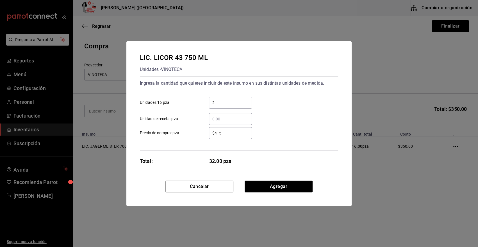
click at [263, 183] on button "Agregar" at bounding box center [279, 186] width 68 height 12
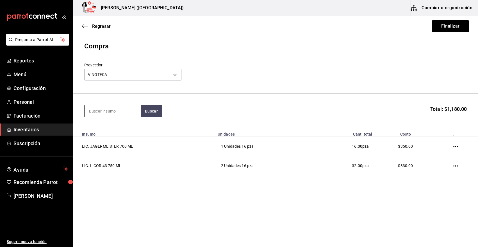
click at [111, 111] on input at bounding box center [113, 111] width 56 height 12
type input "ST G"
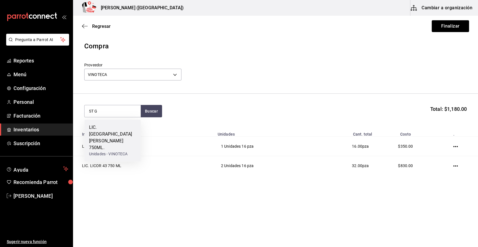
click at [106, 135] on div "LIC. ST GERMAIN 750ML." at bounding box center [112, 137] width 47 height 27
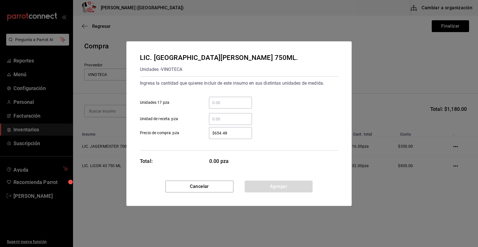
click at [220, 122] on input "​ Unidad de receta: pza" at bounding box center [230, 119] width 43 height 7
click at [214, 101] on input "​ Unidades 17 pza" at bounding box center [230, 102] width 43 height 7
type input "2"
type input "$603"
click at [283, 187] on button "Agregar" at bounding box center [279, 186] width 68 height 12
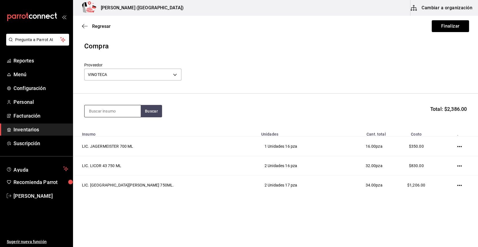
click at [105, 112] on input at bounding box center [113, 111] width 56 height 12
click at [112, 112] on input at bounding box center [113, 111] width 56 height 12
type input "CREYENTE"
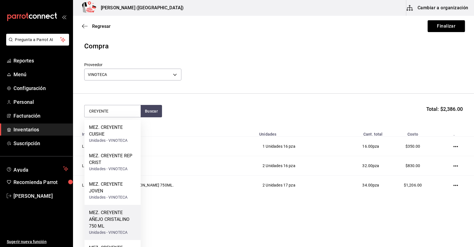
scroll to position [23, 0]
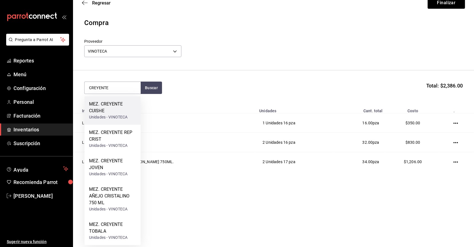
click at [104, 104] on div "MEZ. CREYENTE CUISHE" at bounding box center [112, 107] width 47 height 13
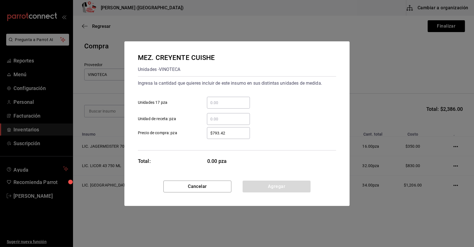
scroll to position [0, 0]
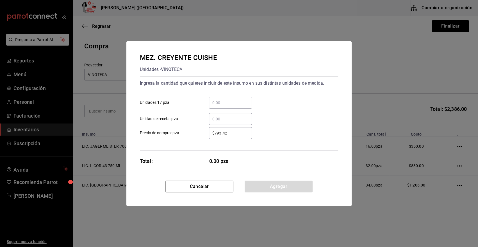
click at [226, 105] on input "​ Unidades 17 pza" at bounding box center [230, 102] width 43 height 7
type input "1"
type input "$1"
type input "$1,025"
click at [277, 189] on button "Agregar" at bounding box center [279, 186] width 68 height 12
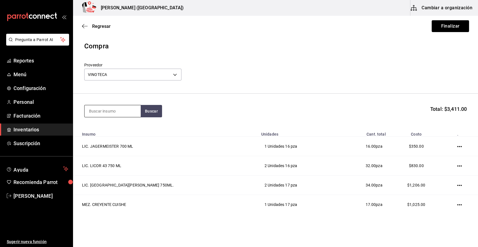
click at [123, 111] on input at bounding box center [113, 111] width 56 height 12
type input "UNION"
click at [113, 128] on div "MEZ. UNION JOVEN 700 ML" at bounding box center [112, 130] width 47 height 13
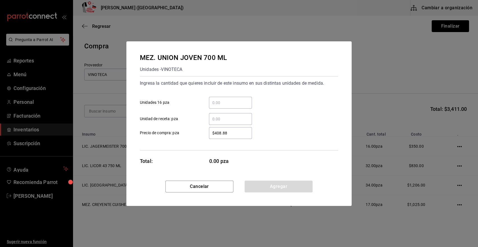
click at [214, 106] on input "​ Unidades 16 pza" at bounding box center [230, 102] width 43 height 7
type input "4"
type input "$415"
click at [273, 185] on button "Agregar" at bounding box center [279, 186] width 68 height 12
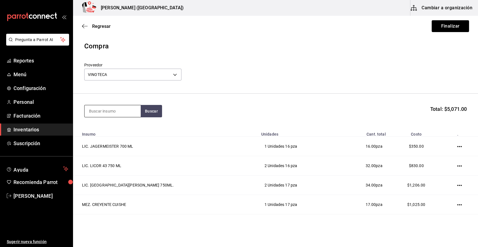
click at [96, 114] on input at bounding box center [113, 111] width 56 height 12
type input "BACARDI"
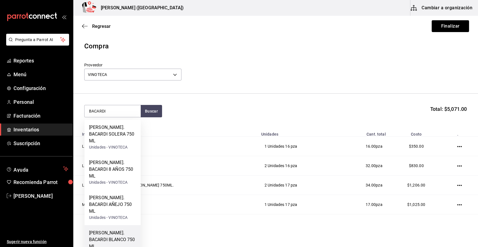
click at [115, 229] on div "RON. BACARDI BLANCO 750 ML" at bounding box center [112, 239] width 47 height 20
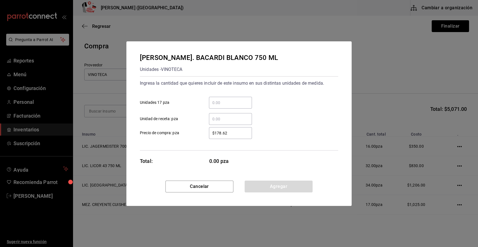
click at [232, 101] on input "​ Unidades 17 pza" at bounding box center [230, 102] width 43 height 7
type input "2"
type input "$147"
click at [257, 183] on button "Agregar" at bounding box center [279, 186] width 68 height 12
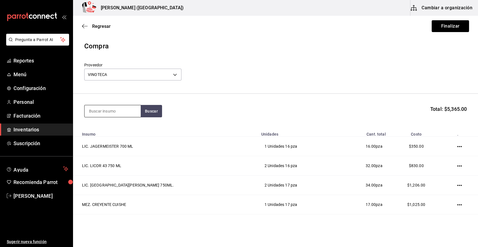
click at [125, 112] on input at bounding box center [113, 111] width 56 height 12
type input "FLOR"
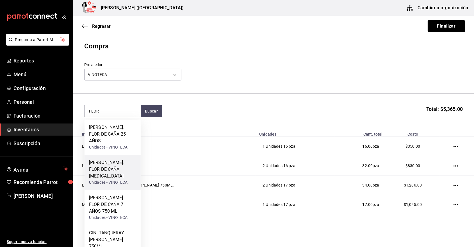
click at [118, 163] on div "RON. FLOR DE CAÑA CRISTALINO" at bounding box center [112, 169] width 47 height 20
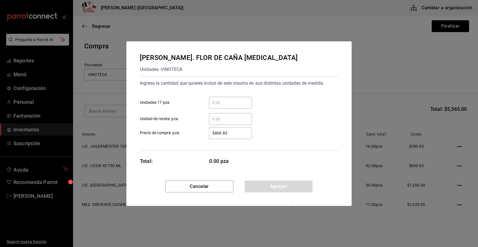
click at [220, 104] on input "​ Unidades 17 pza" at bounding box center [230, 102] width 43 height 7
type input "1"
type input "$494.07"
click at [271, 183] on button "Agregar" at bounding box center [279, 186] width 68 height 12
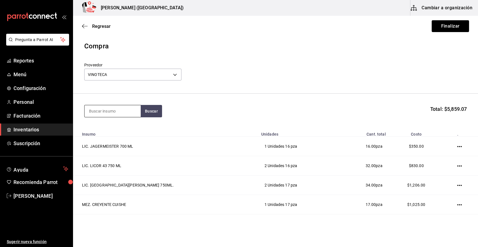
click at [109, 111] on input at bounding box center [113, 111] width 56 height 12
type input "CARDE"
click at [114, 137] on div "Unidades - VINOTECA" at bounding box center [112, 140] width 47 height 6
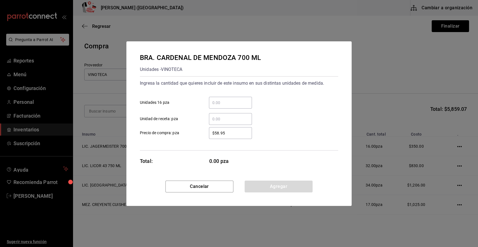
click at [219, 101] on input "​ Unidades 16 pza" at bounding box center [230, 102] width 43 height 7
type input "1"
type input "$1,006.83"
click at [278, 187] on button "Agregar" at bounding box center [279, 186] width 68 height 12
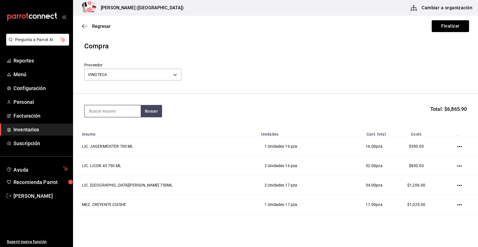
click at [101, 110] on input at bounding box center [113, 111] width 56 height 12
type input "MONK"
click at [105, 129] on div "GIN. MONKEY 47" at bounding box center [108, 127] width 39 height 7
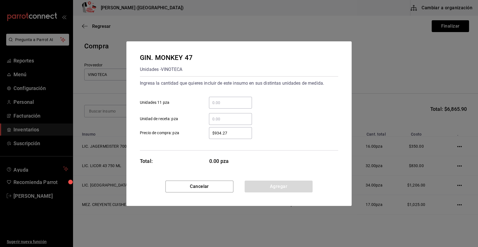
click at [233, 106] on input "​ Unidades 11 pza" at bounding box center [230, 102] width 43 height 7
type input "4"
type input "$1,228.90"
click at [278, 188] on button "Agregar" at bounding box center [279, 186] width 68 height 12
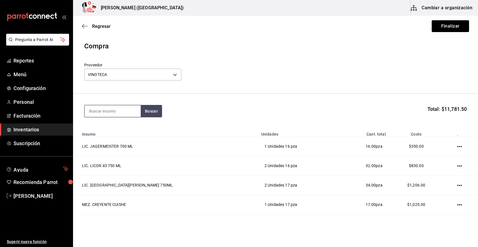
click at [101, 112] on input at bounding box center [113, 111] width 56 height 12
type input "C"
type input "1800"
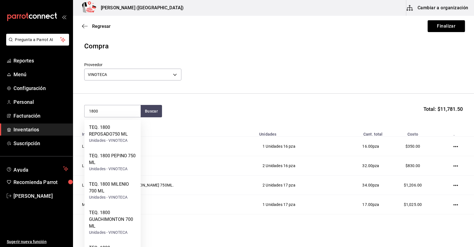
scroll to position [52, 0]
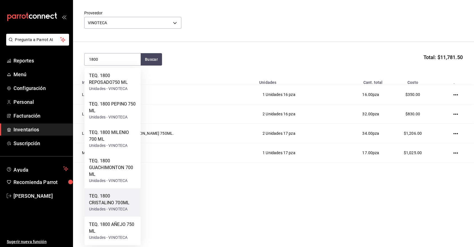
click at [115, 210] on div "Unidades - VINOTECA" at bounding box center [112, 209] width 47 height 6
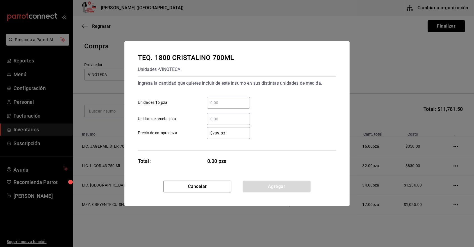
scroll to position [0, 0]
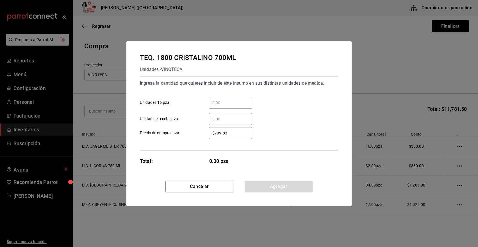
click at [224, 102] on input "​ Unidades 16 pza" at bounding box center [230, 102] width 43 height 7
type input "1"
type input "$650.26"
drag, startPoint x: 286, startPoint y: 186, endPoint x: 163, endPoint y: 176, distance: 123.6
click at [273, 186] on button "Agregar" at bounding box center [279, 186] width 68 height 12
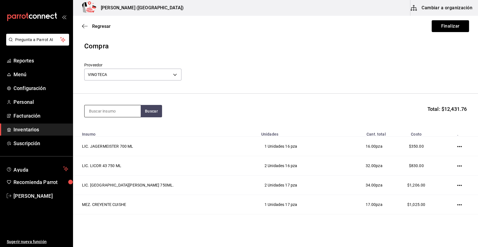
click at [103, 107] on input at bounding box center [113, 111] width 56 height 12
type input "7 LE"
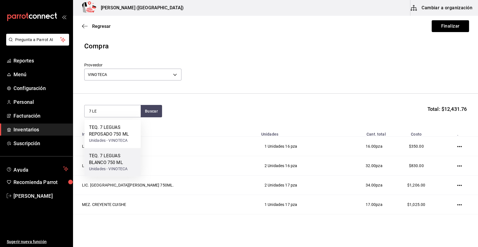
click at [118, 157] on div "TEQ. 7 LEGUAS BLANCO 750 ML" at bounding box center [112, 158] width 47 height 13
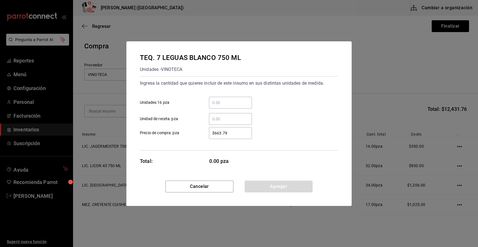
click at [222, 103] on input "​ Unidades 16 pza" at bounding box center [230, 102] width 43 height 7
type input "2"
type input "$544.55"
click at [277, 185] on button "Agregar" at bounding box center [279, 186] width 68 height 12
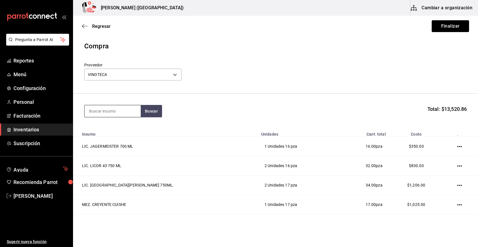
click at [117, 112] on input at bounding box center [113, 111] width 56 height 12
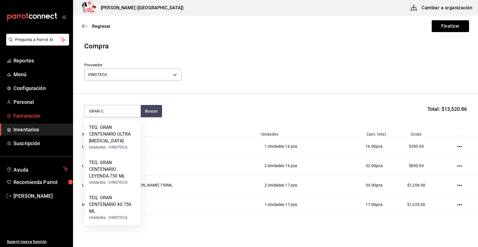
drag, startPoint x: 112, startPoint y: 111, endPoint x: 63, endPoint y: 116, distance: 49.1
click at [63, 115] on div "Pregunta a Parrot AI Reportes Menú Configuración Personal Facturación Inventari…" at bounding box center [239, 107] width 478 height 215
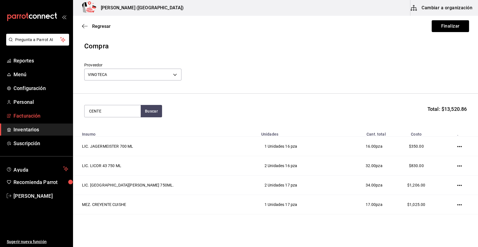
type input "CENTE"
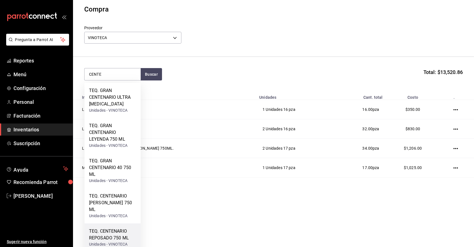
scroll to position [74, 0]
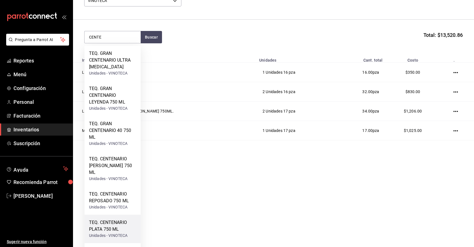
click at [118, 222] on div "TEQ. CENTENARIO PLATA 750 ML" at bounding box center [112, 225] width 47 height 13
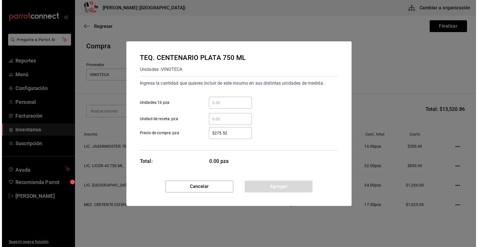
scroll to position [0, 0]
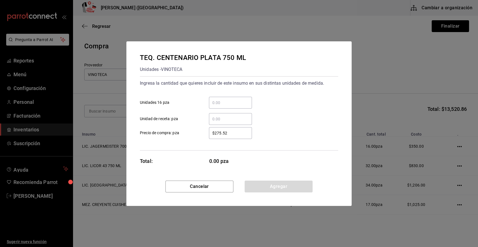
click at [225, 99] on input "​ Unidades 16 pza" at bounding box center [230, 102] width 43 height 7
type input "1"
type input "$255"
click at [263, 185] on button "Agregar" at bounding box center [279, 186] width 68 height 12
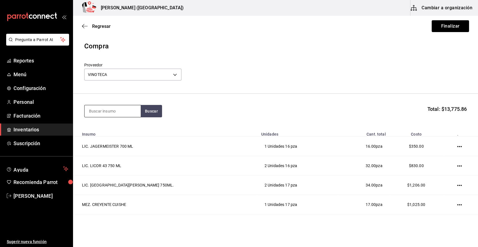
click at [121, 115] on input at bounding box center [113, 111] width 56 height 12
type input "JULIO"
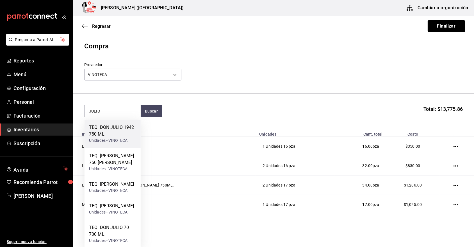
click at [125, 127] on div "TEQ. DON JULIO 1942 750 ML" at bounding box center [112, 130] width 47 height 13
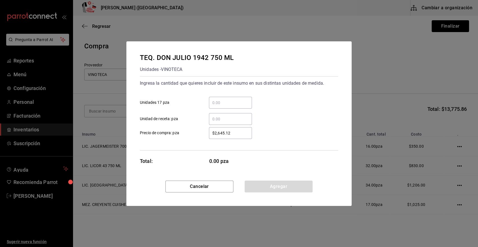
click at [230, 98] on div "​" at bounding box center [230, 103] width 43 height 12
click at [230, 99] on input "​ Unidades 17 pza" at bounding box center [230, 102] width 43 height 7
type input "1"
type input "$2,395"
click at [261, 188] on button "Agregar" at bounding box center [279, 186] width 68 height 12
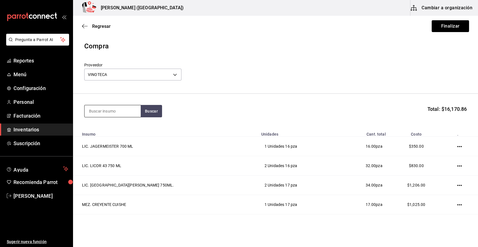
click at [89, 111] on input at bounding box center [113, 111] width 56 height 12
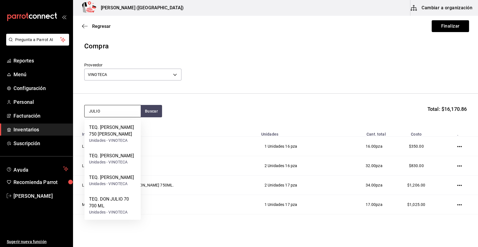
type input "JULIO"
click at [114, 209] on div "TEQ. DON JULIO 70 700 ML" at bounding box center [112, 202] width 47 height 13
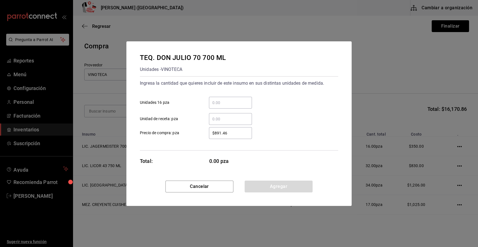
click at [227, 103] on input "​ Unidades 16 pza" at bounding box center [230, 102] width 43 height 7
type input "3"
type input "$773"
click at [265, 186] on button "Agregar" at bounding box center [279, 186] width 68 height 12
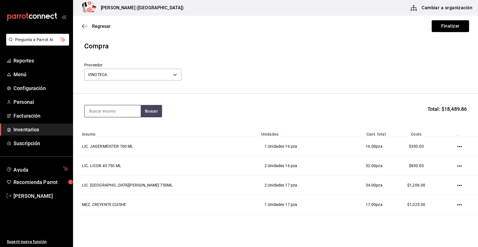
click at [106, 109] on input at bounding box center [113, 111] width 56 height 12
type input "JULIO"
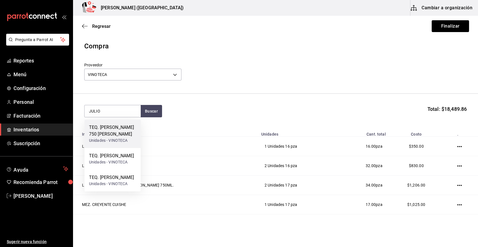
click at [119, 142] on div "Unidades - VINOTECA" at bounding box center [112, 140] width 47 height 6
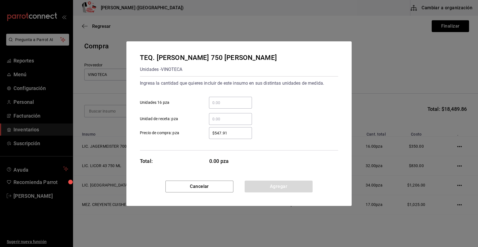
click at [219, 102] on input "​ Unidades 16 pza" at bounding box center [230, 102] width 43 height 7
type input "6"
drag, startPoint x: 235, startPoint y: 134, endPoint x: 194, endPoint y: 141, distance: 41.1
click at [194, 141] on div "Ingresa la cantidad que quieres incluir de este insumo en sus distintas unidade…" at bounding box center [239, 113] width 198 height 74
type input "$468"
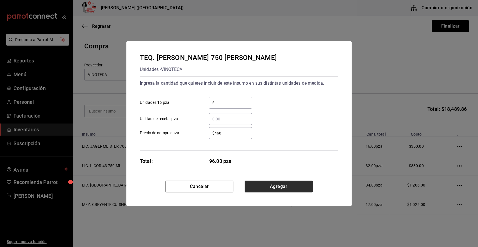
click at [259, 184] on button "Agregar" at bounding box center [279, 186] width 68 height 12
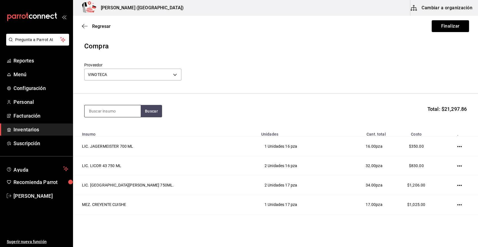
click at [117, 112] on input at bounding box center [113, 111] width 56 height 12
type input "4"
type input "GLEN"
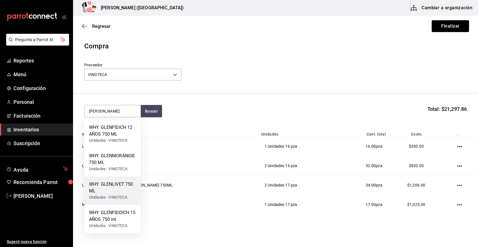
click at [119, 193] on div "WHY. GLENLIVET 750 ML" at bounding box center [112, 187] width 47 height 13
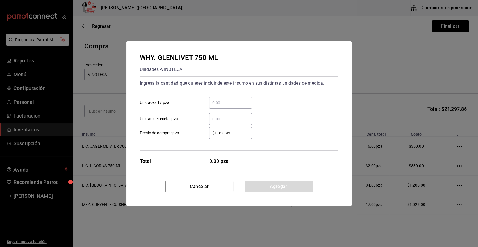
click at [211, 103] on input "​ Unidades 17 pza" at bounding box center [230, 102] width 43 height 7
type input "4"
type input "$1,279.70"
click at [278, 189] on button "Agregar" at bounding box center [279, 186] width 68 height 12
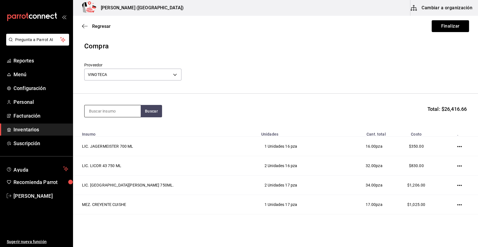
click at [114, 110] on input at bounding box center [113, 111] width 56 height 12
type input "MAKER"
click at [124, 133] on div "WHY. MAKERS MARK 750ML" at bounding box center [112, 130] width 47 height 13
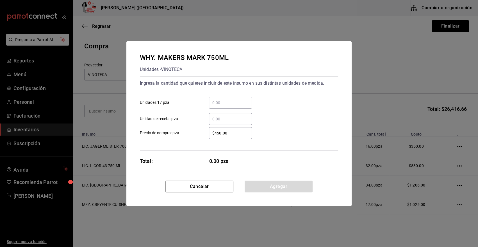
click at [215, 101] on input "​ Unidades 17 pza" at bounding box center [230, 102] width 43 height 7
type input "1"
type input "$450"
click at [266, 188] on button "Agregar" at bounding box center [279, 186] width 68 height 12
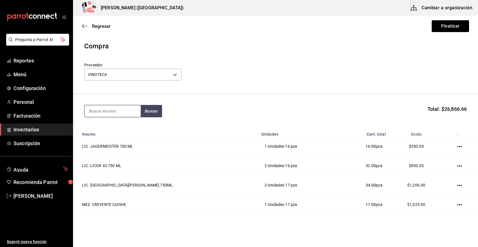
click at [119, 112] on input at bounding box center [113, 111] width 56 height 12
type input "CINZA"
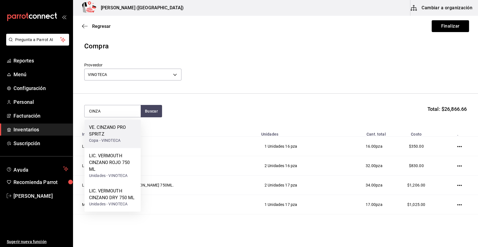
click at [111, 128] on div "VE. CINZANO PRO SPRITZ" at bounding box center [112, 130] width 47 height 13
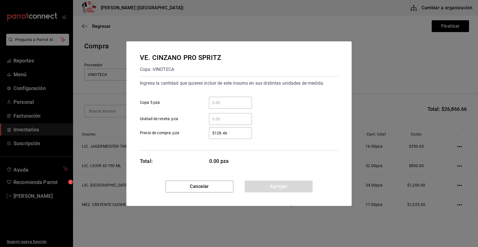
click at [244, 102] on input "​ Copa 5 pza" at bounding box center [230, 102] width 43 height 7
type input "8"
type input "$176.68"
drag, startPoint x: 261, startPoint y: 191, endPoint x: 196, endPoint y: 151, distance: 76.6
click at [261, 190] on button "Agregar" at bounding box center [279, 186] width 68 height 12
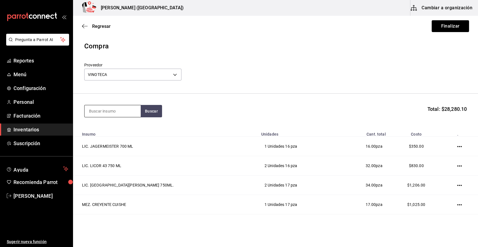
click at [112, 112] on input at bounding box center [113, 111] width 56 height 12
type input "MADERO"
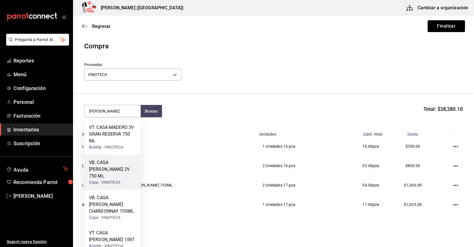
click at [119, 160] on div "VB. CASA MADERO 2V 750 ML" at bounding box center [112, 169] width 47 height 20
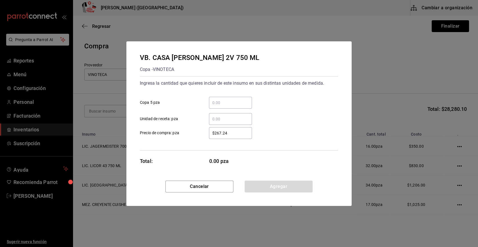
click at [225, 105] on input "​ Copa 5 pza" at bounding box center [230, 102] width 43 height 7
type input "4"
type input "$326.72"
click at [288, 188] on button "Agregar" at bounding box center [279, 186] width 68 height 12
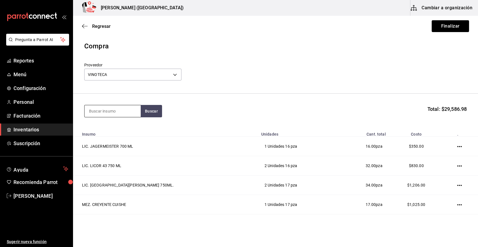
click at [101, 111] on input at bounding box center [113, 111] width 56 height 12
type input "MADERO 3"
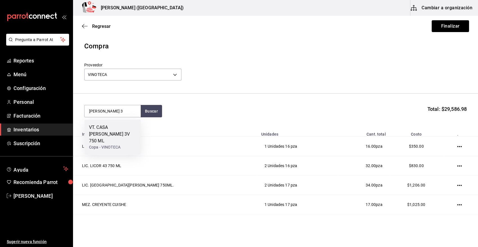
click at [97, 127] on div "VT. CASA MADERO 3V 750 ML" at bounding box center [112, 134] width 47 height 20
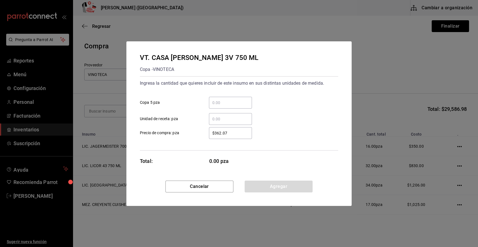
click at [218, 100] on input "​ Copa 5 pza" at bounding box center [230, 102] width 43 height 7
type input "4"
type input "$440"
click at [302, 186] on button "Agregar" at bounding box center [279, 186] width 68 height 12
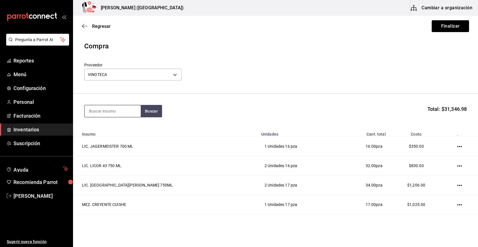
click at [125, 109] on input at bounding box center [113, 111] width 56 height 12
drag, startPoint x: 394, startPoint y: 93, endPoint x: 364, endPoint y: 96, distance: 30.3
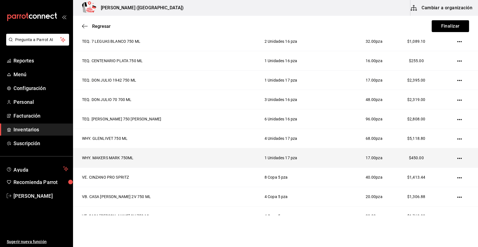
scroll to position [327, 0]
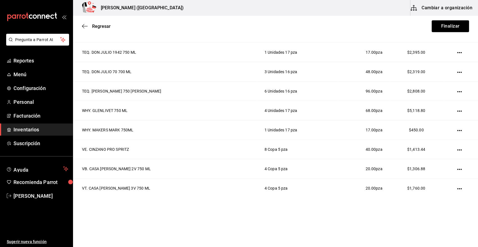
drag, startPoint x: 453, startPoint y: 169, endPoint x: 442, endPoint y: 164, distance: 12.3
click at [458, 169] on icon "button" at bounding box center [460, 169] width 4 height 4
drag, startPoint x: 438, startPoint y: 163, endPoint x: 431, endPoint y: 162, distance: 6.8
click at [431, 162] on li "Editar" at bounding box center [433, 161] width 47 height 16
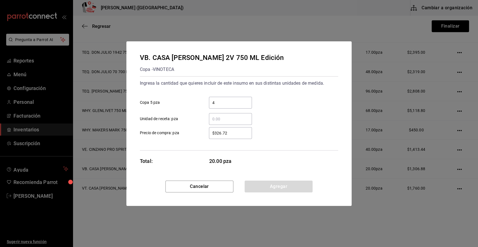
click at [233, 134] on input "$326.72" at bounding box center [230, 133] width 43 height 7
type input "$326.73"
drag, startPoint x: 261, startPoint y: 183, endPoint x: 299, endPoint y: 158, distance: 45.5
click at [261, 183] on button "Agregar" at bounding box center [279, 186] width 68 height 12
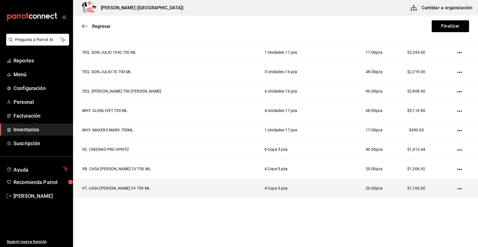
click at [458, 167] on button "button" at bounding box center [460, 169] width 4 height 4
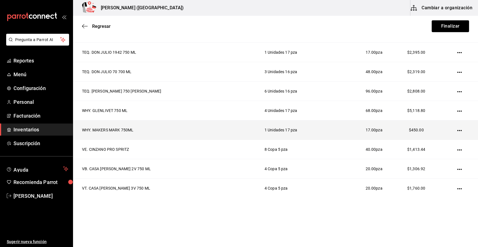
click at [458, 129] on icon "button" at bounding box center [460, 130] width 4 height 4
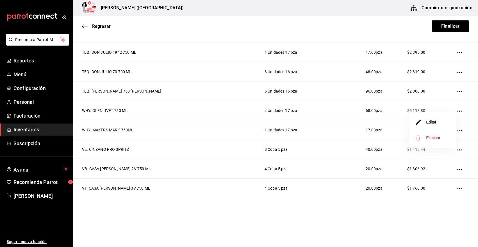
click at [439, 123] on li "Editar" at bounding box center [433, 122] width 47 height 16
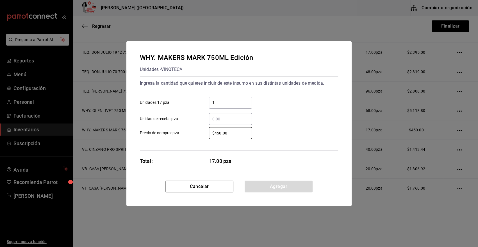
drag, startPoint x: 229, startPoint y: 134, endPoint x: 175, endPoint y: 133, distance: 53.7
click at [175, 133] on label "$450.00 ​ Precio de compra: pza" at bounding box center [196, 133] width 112 height 12
type input "$500"
click at [261, 182] on button "Agregar" at bounding box center [279, 186] width 68 height 12
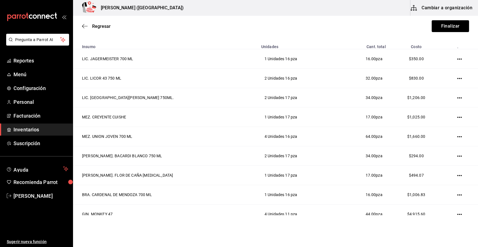
scroll to position [0, 0]
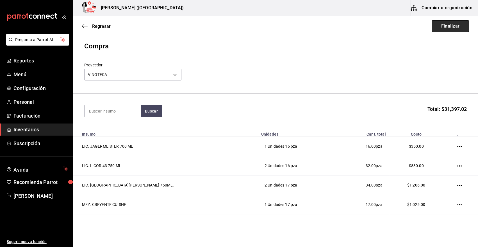
click at [444, 29] on button "Finalizar" at bounding box center [450, 26] width 37 height 12
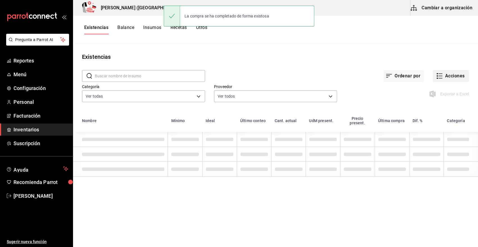
click at [451, 77] on button "Acciones" at bounding box center [451, 76] width 36 height 12
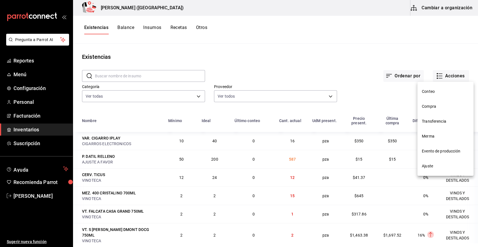
click at [435, 108] on span "Compra" at bounding box center [445, 106] width 47 height 6
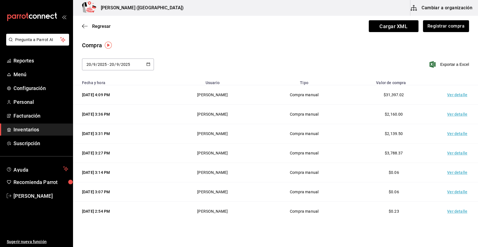
click at [459, 94] on td "Ver detalle" at bounding box center [458, 94] width 39 height 19
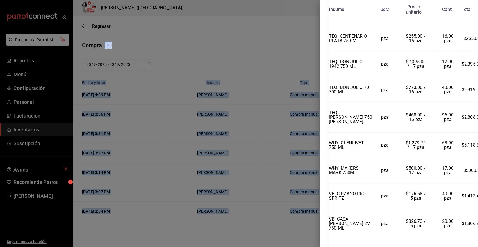
scroll to position [517, 0]
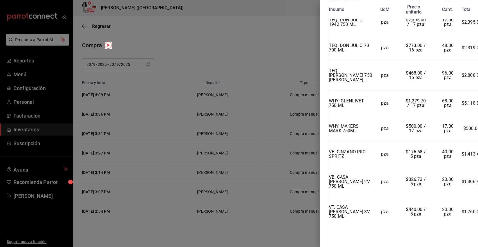
drag, startPoint x: 329, startPoint y: 15, endPoint x: 473, endPoint y: 214, distance: 246.3
click at [473, 214] on div "Compra Proveedor VINOTECA Usuario Angy Madalena Fecha y hora 20/09/2025 4:09:30…" at bounding box center [399, 123] width 158 height 247
copy div "Compra Proveedor VINOTECA Usuario Angy Madalena Fecha y hora 20/09/2025 4:09:30…"
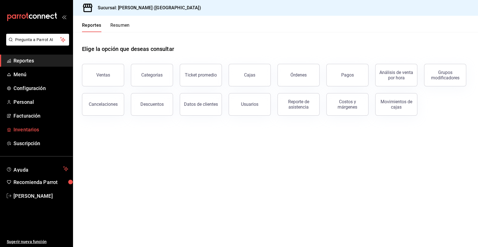
click at [31, 132] on span "Inventarios" at bounding box center [40, 130] width 55 height 8
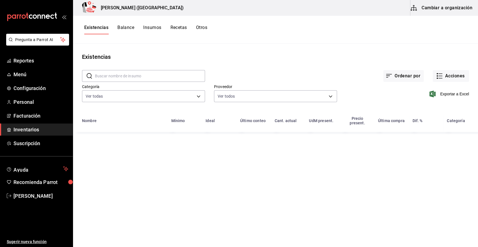
click at [450, 9] on button "Cambiar a organización" at bounding box center [442, 8] width 63 height 16
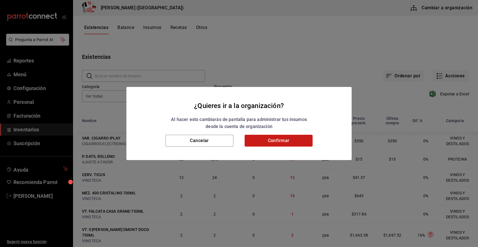
click at [271, 143] on button "Confirmar" at bounding box center [279, 141] width 68 height 12
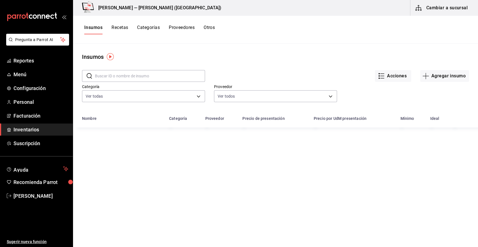
drag, startPoint x: 121, startPoint y: 75, endPoint x: 134, endPoint y: 81, distance: 14.1
click at [121, 75] on input "text" at bounding box center [150, 75] width 110 height 11
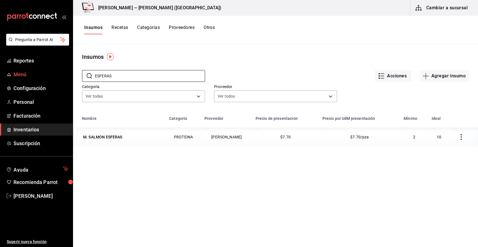
drag, startPoint x: 116, startPoint y: 75, endPoint x: 62, endPoint y: 80, distance: 54.5
click at [62, 80] on div "Pregunta a Parrot AI Reportes Menú Configuración Personal Facturación Inventari…" at bounding box center [239, 121] width 478 height 243
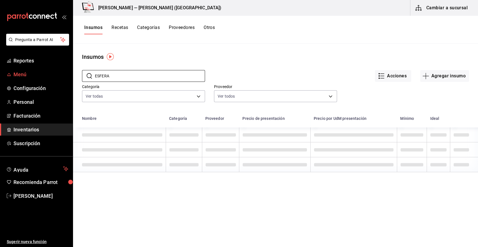
type input "ESFERAS"
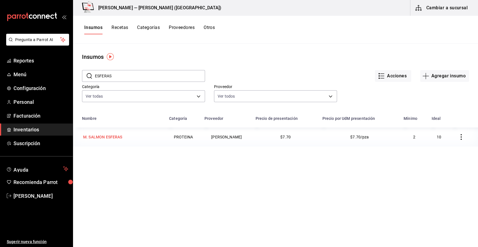
click at [116, 136] on div "M. SALMON ESFERAS" at bounding box center [102, 137] width 39 height 6
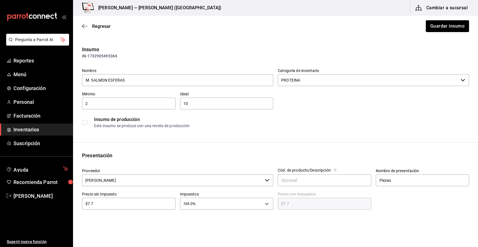
click at [177, 181] on input "[PERSON_NAME]" at bounding box center [172, 180] width 181 height 12
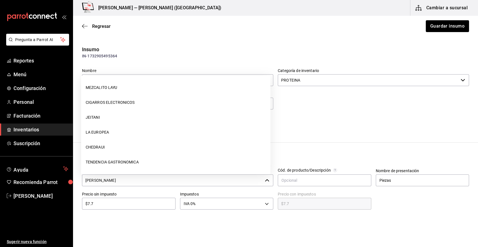
scroll to position [625, 0]
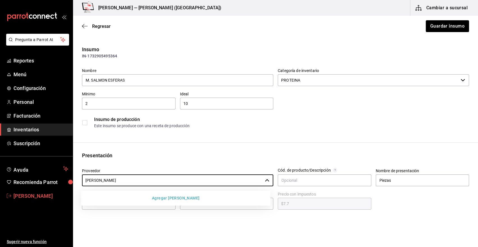
drag, startPoint x: 177, startPoint y: 181, endPoint x: 69, endPoint y: 189, distance: 108.5
click at [69, 189] on div "Pregunta a Parrot AI Reportes Menú Configuración Personal Facturación Inventari…" at bounding box center [239, 107] width 478 height 215
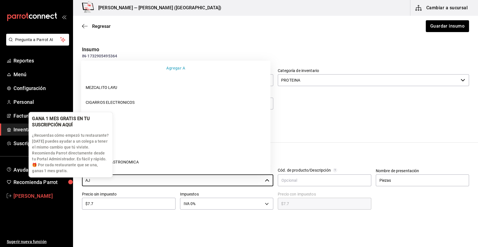
scroll to position [0, 0]
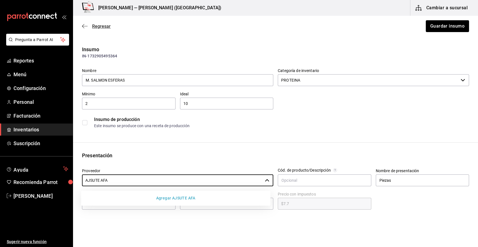
type input "[PERSON_NAME]"
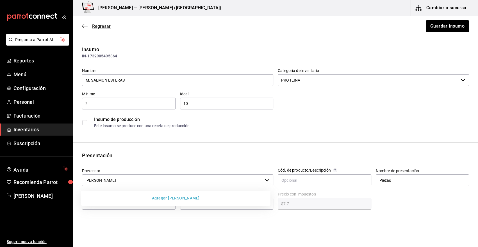
click at [96, 26] on span "Regresar" at bounding box center [101, 26] width 19 height 5
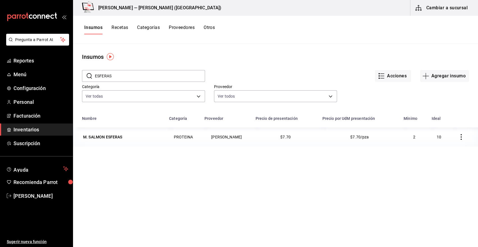
drag, startPoint x: 117, startPoint y: 137, endPoint x: 191, endPoint y: 136, distance: 73.7
click at [117, 137] on div "M. SALMON ESFERAS" at bounding box center [102, 137] width 39 height 6
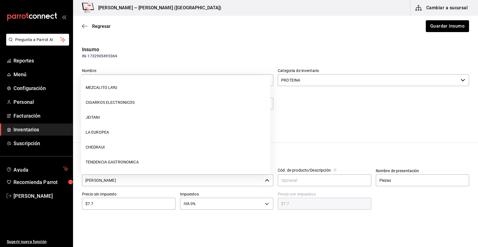
click at [262, 180] on div "[PERSON_NAME] ​" at bounding box center [177, 180] width 191 height 12
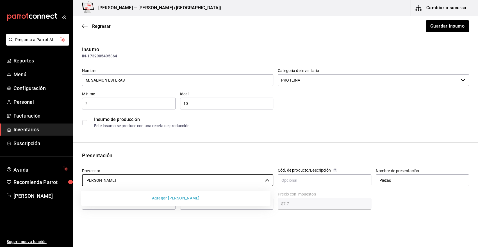
drag, startPoint x: 164, startPoint y: 181, endPoint x: 15, endPoint y: 189, distance: 149.2
click at [24, 184] on div "Pregunta a Parrot AI Reportes Menú Configuración Personal Facturación Inventari…" at bounding box center [239, 107] width 478 height 215
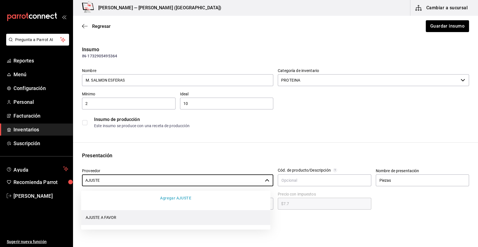
click at [85, 218] on li "AJUSTE A FAVOR" at bounding box center [175, 217] width 189 height 15
type input "AJUSTE A FAVOR"
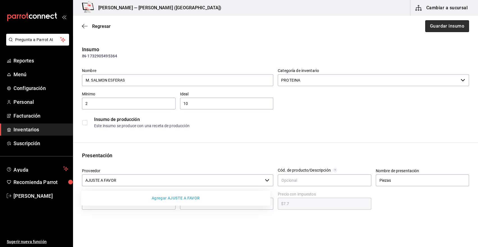
click at [440, 30] on button "Guardar insumo" at bounding box center [448, 26] width 44 height 12
